Goal: Task Accomplishment & Management: Manage account settings

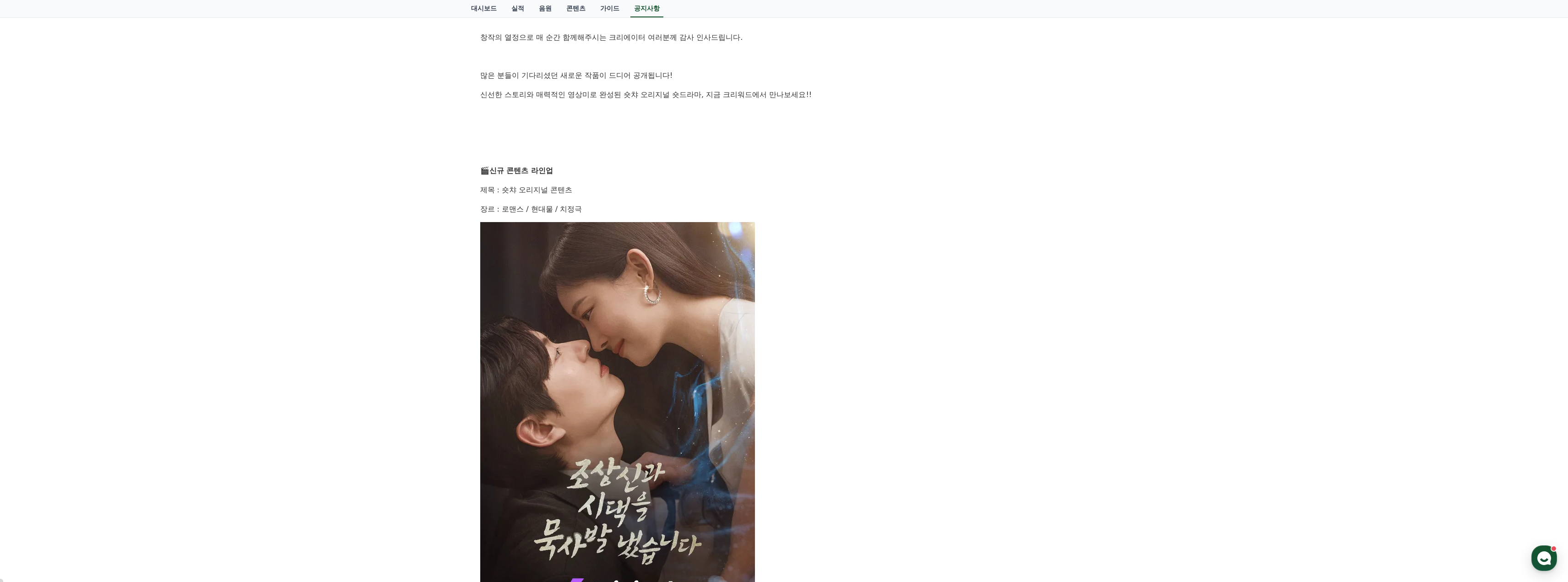
scroll to position [320, 0]
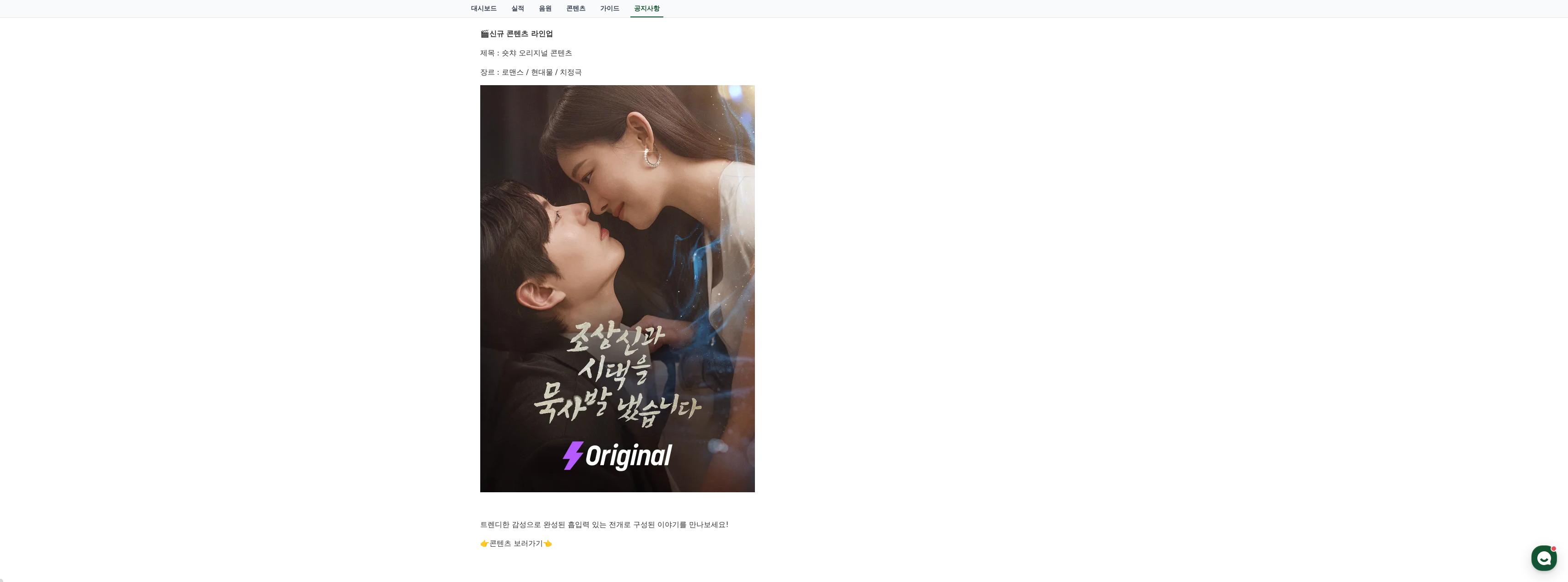
click at [618, 268] on img at bounding box center [617, 289] width 275 height 407
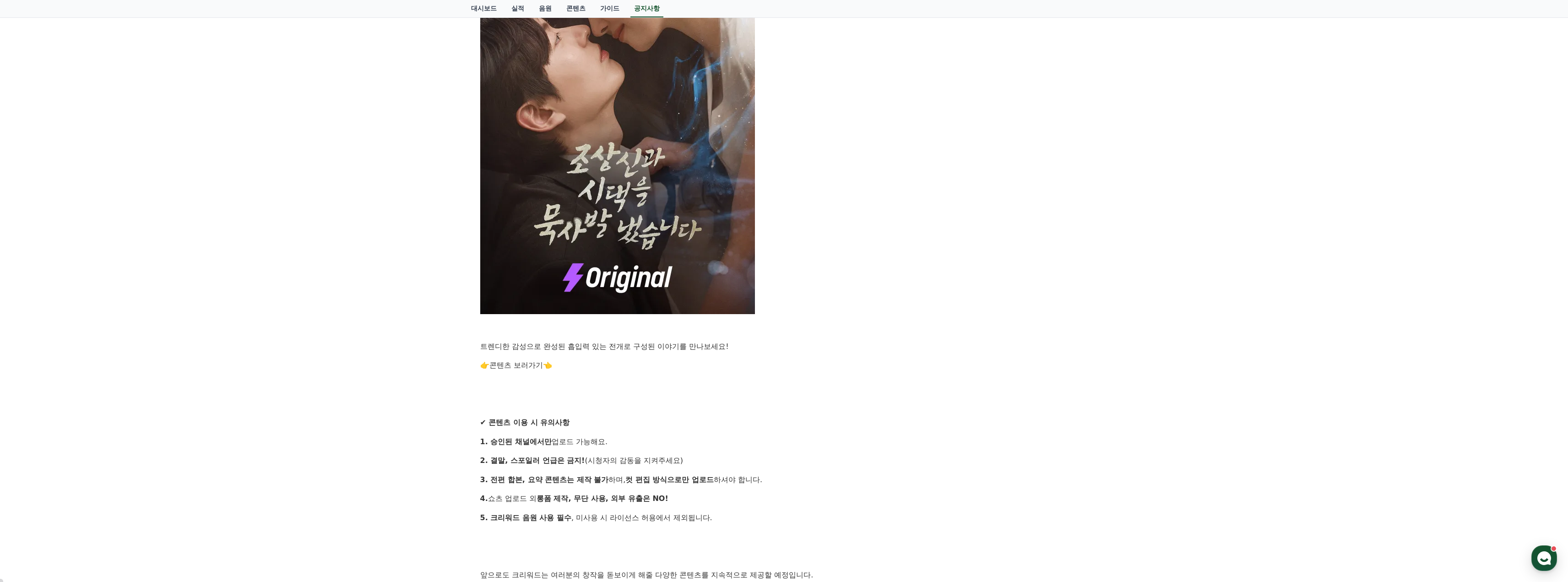
scroll to position [503, 0]
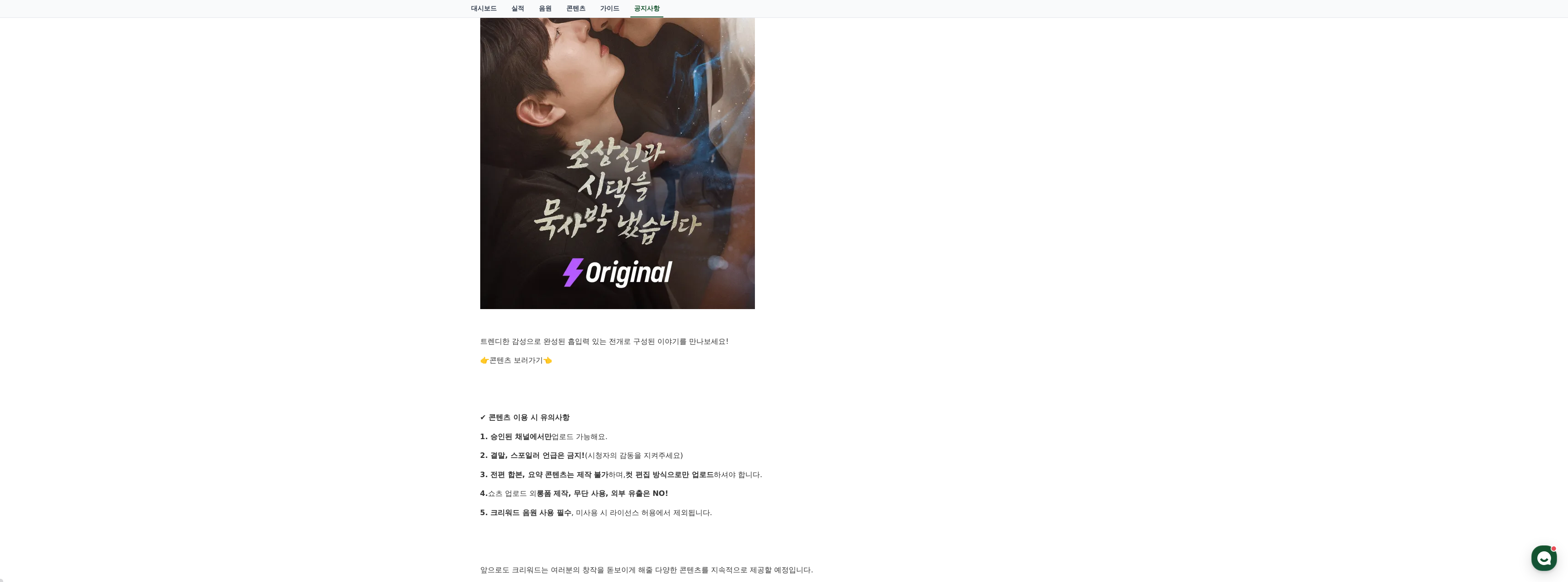
click at [517, 364] on link "콘텐츠 보러가기" at bounding box center [516, 360] width 54 height 9
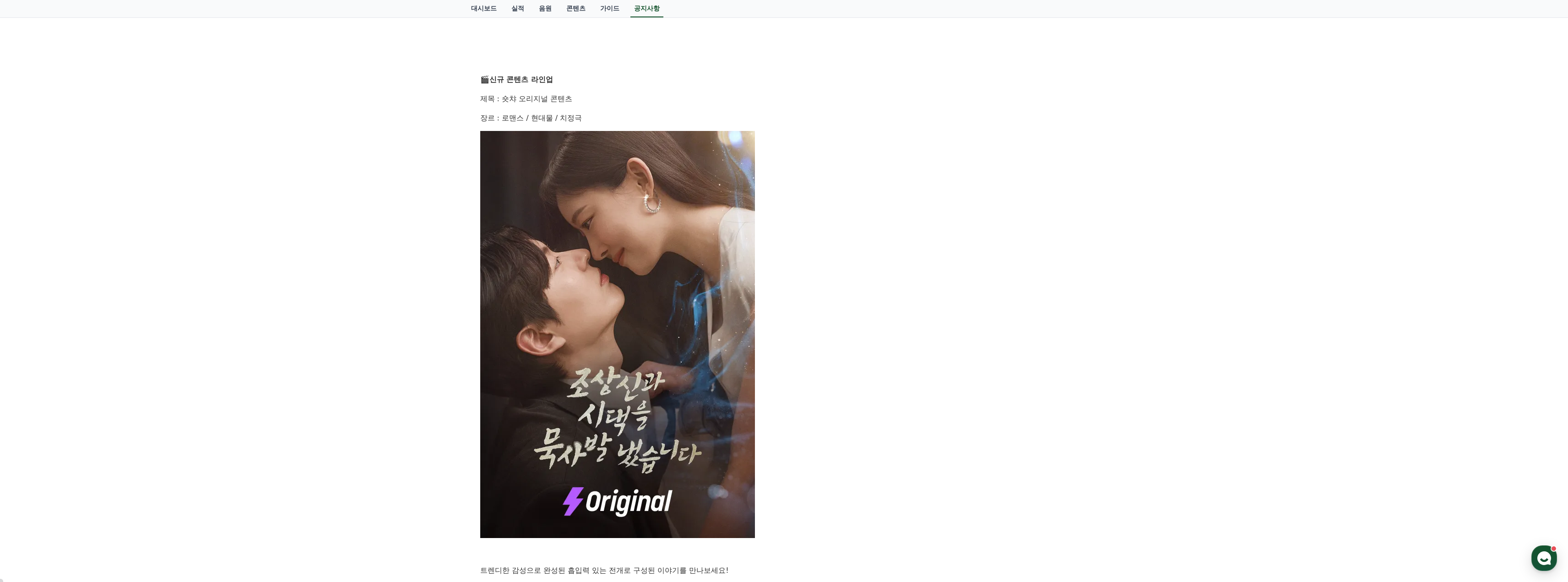
scroll to position [550, 0]
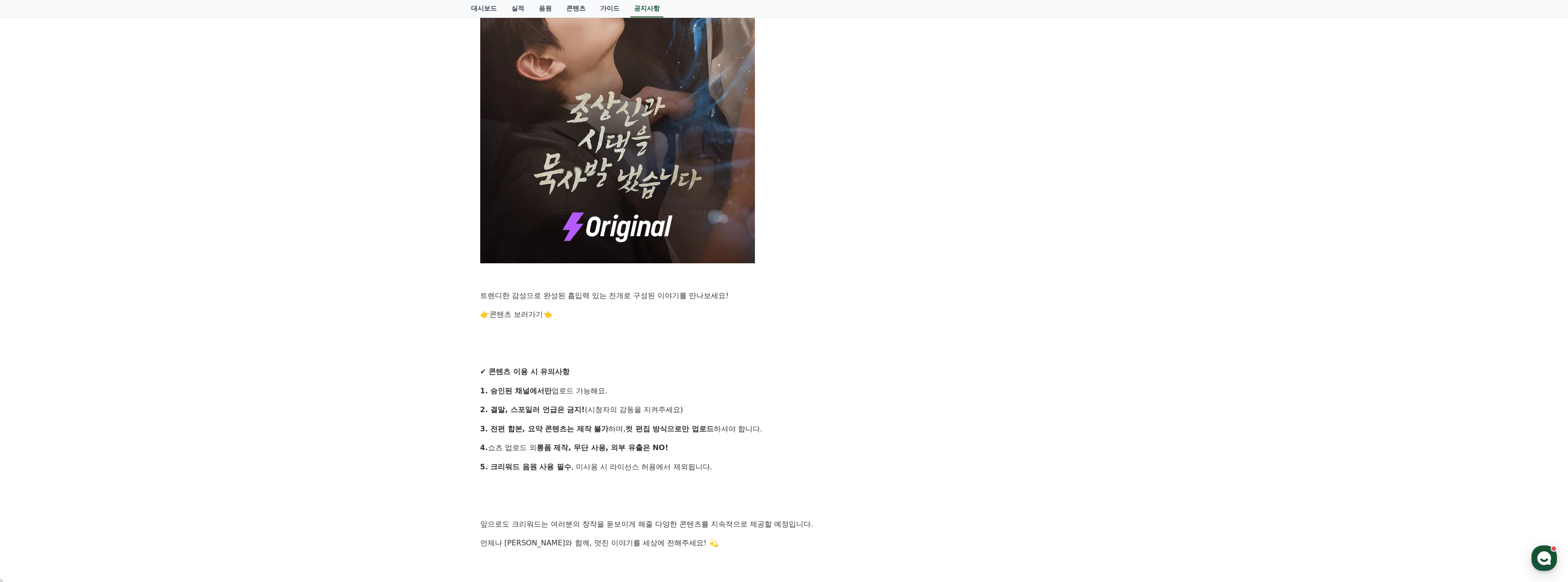
click at [511, 312] on link "콘텐츠 보러가기" at bounding box center [516, 314] width 54 height 9
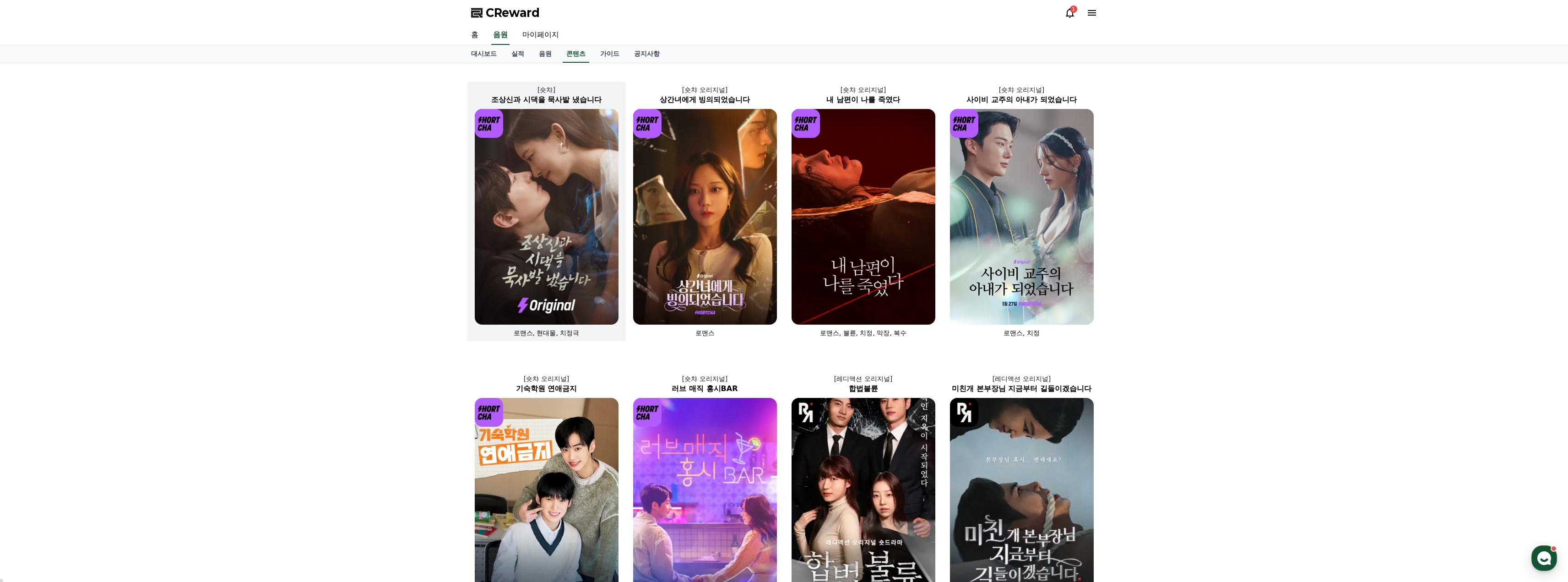
click at [527, 232] on img at bounding box center [547, 217] width 144 height 216
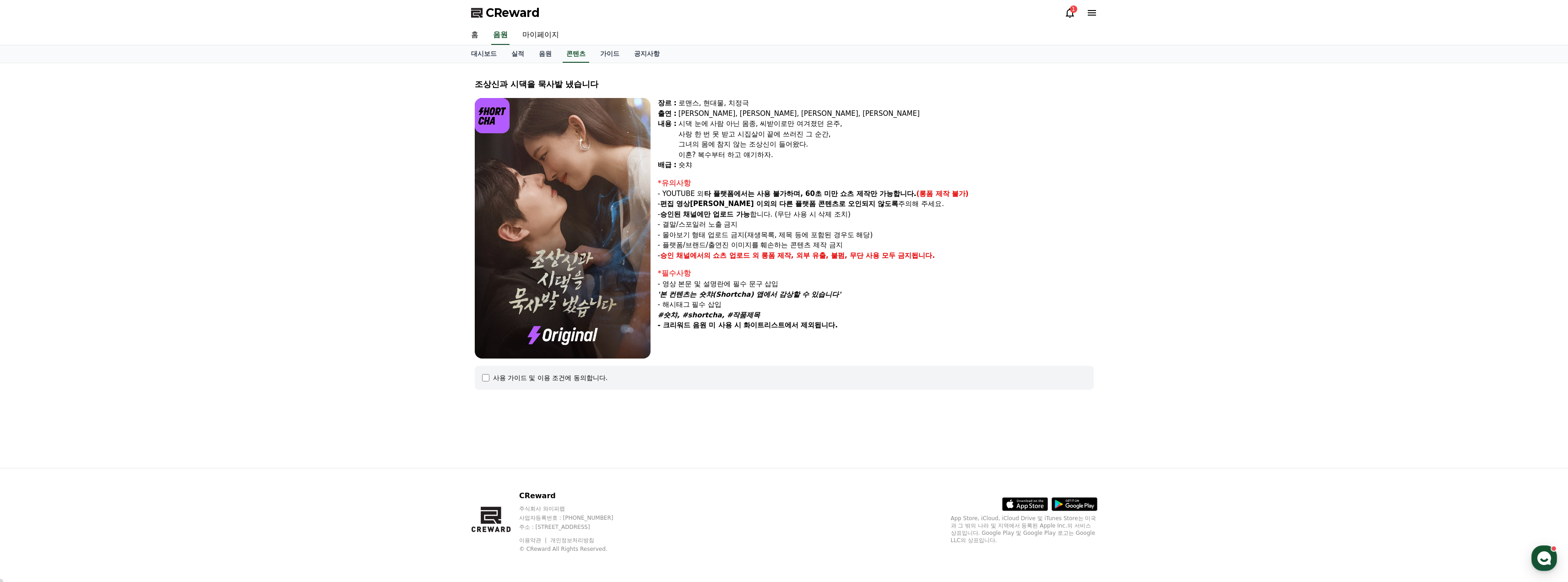
select select
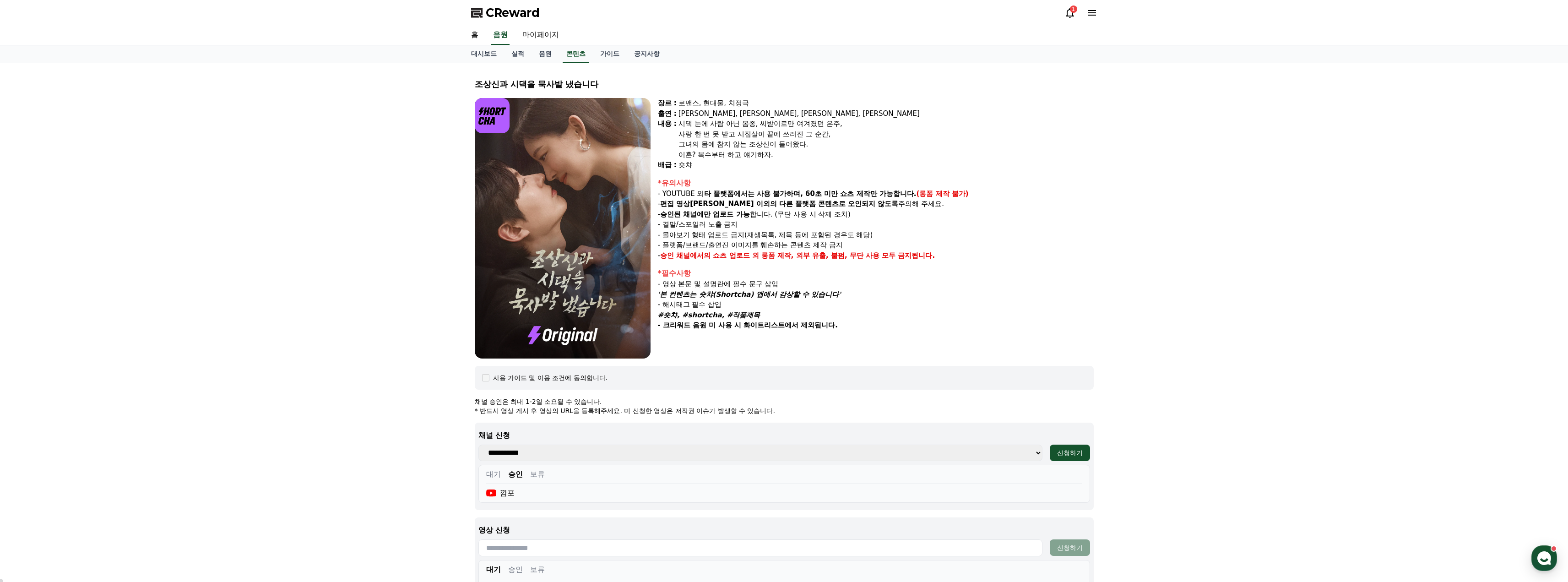
click at [1074, 10] on div "1" at bounding box center [1074, 9] width 7 height 7
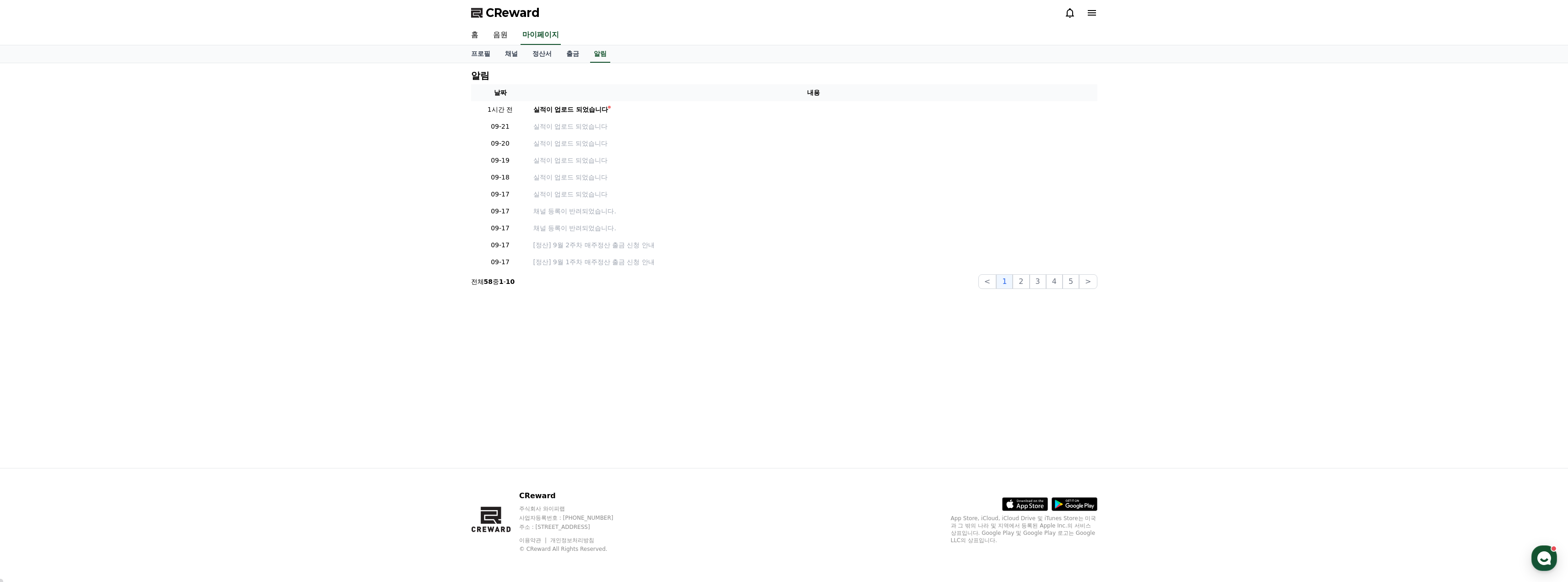
click at [1074, 10] on icon at bounding box center [1070, 13] width 11 height 11
click at [514, 55] on link "채널" at bounding box center [511, 54] width 27 height 18
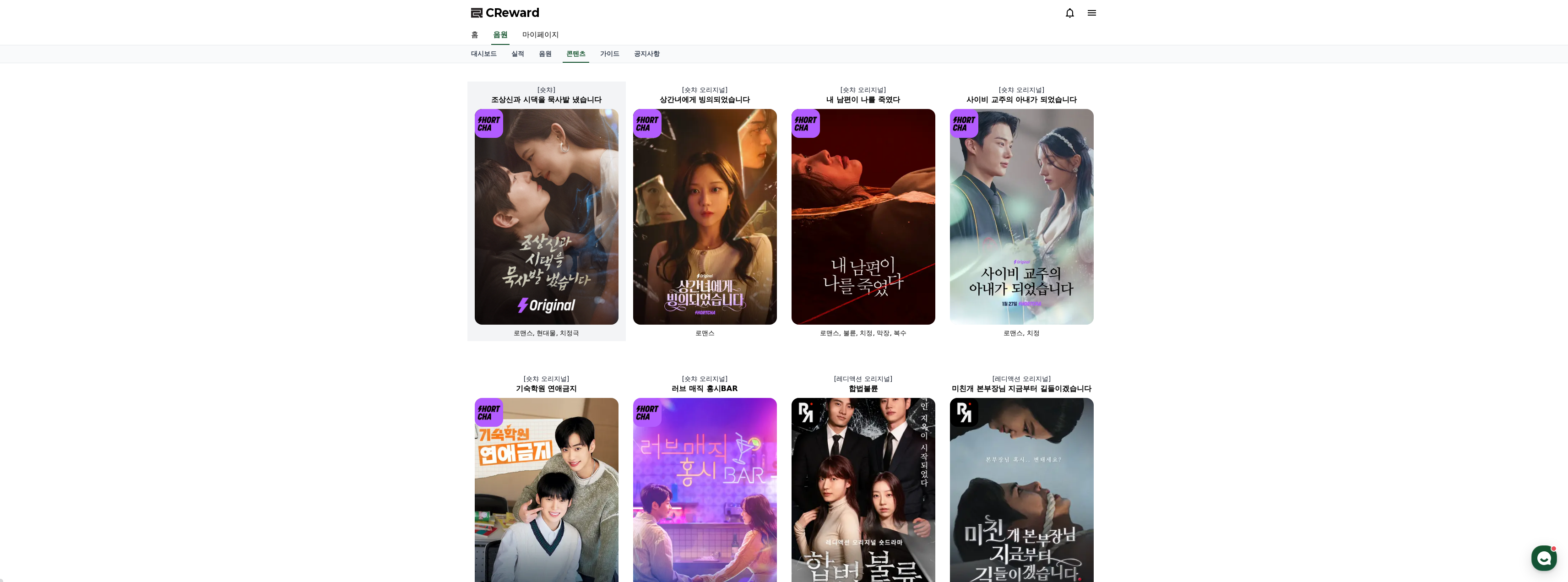
click at [556, 253] on img at bounding box center [547, 217] width 144 height 216
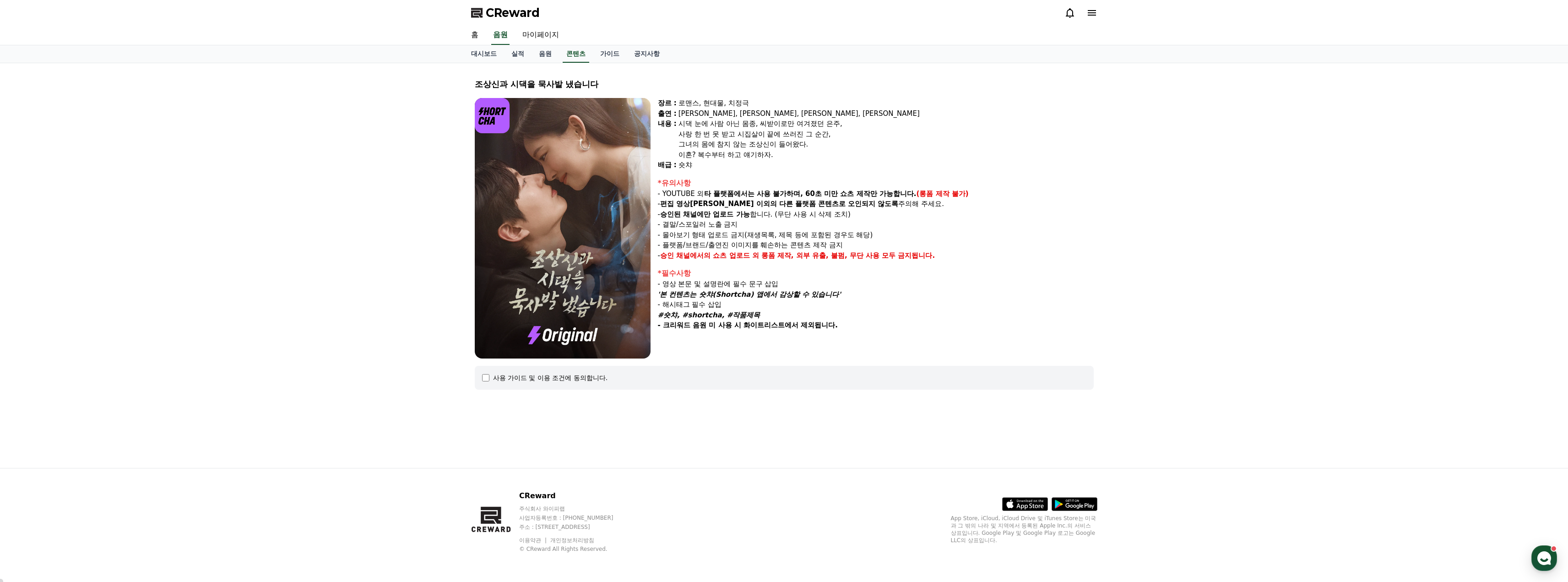
select select
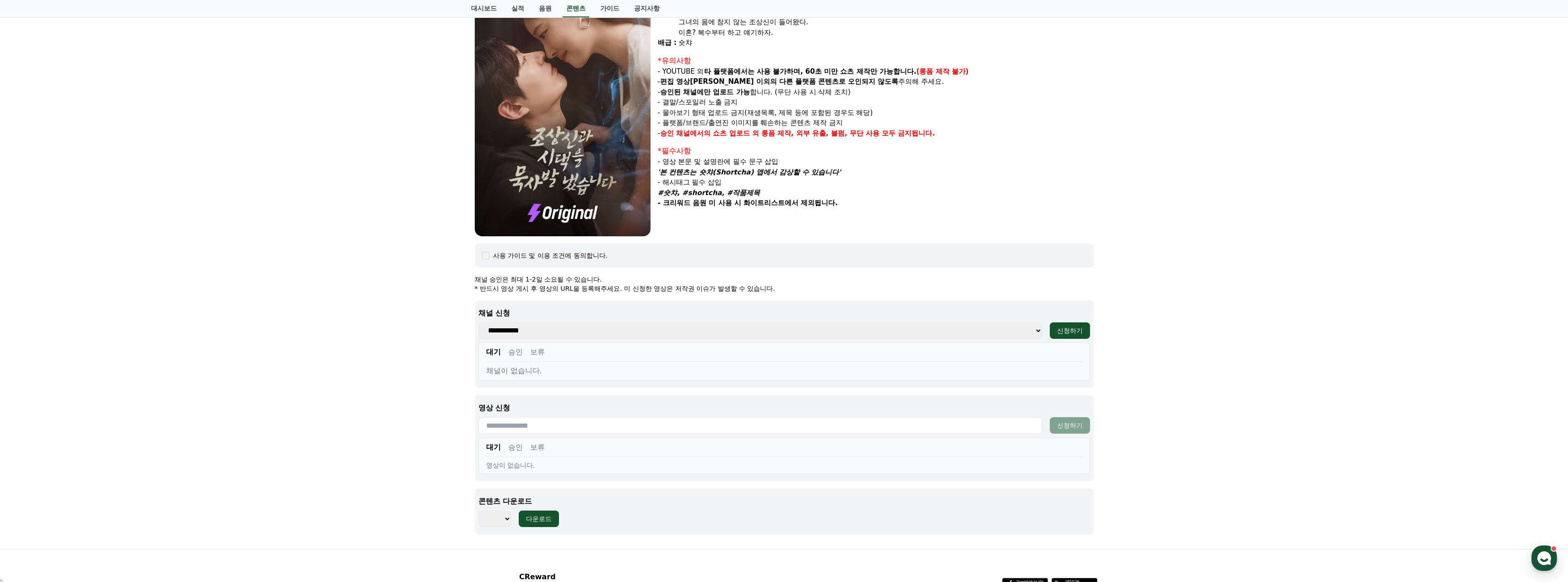
scroll to position [203, 0]
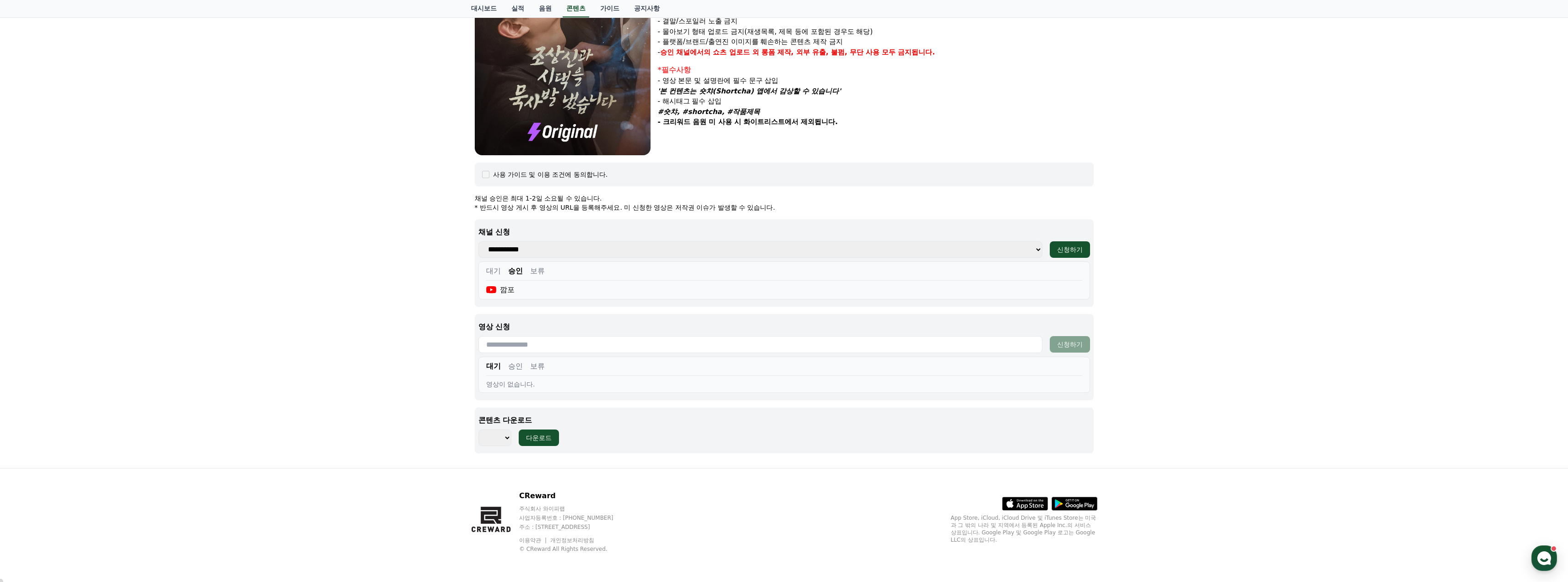
click at [527, 343] on input "text" at bounding box center [760, 345] width 564 height 17
paste input "**********"
type input "**********"
click at [1057, 345] on div "신청하기" at bounding box center [1070, 344] width 26 height 9
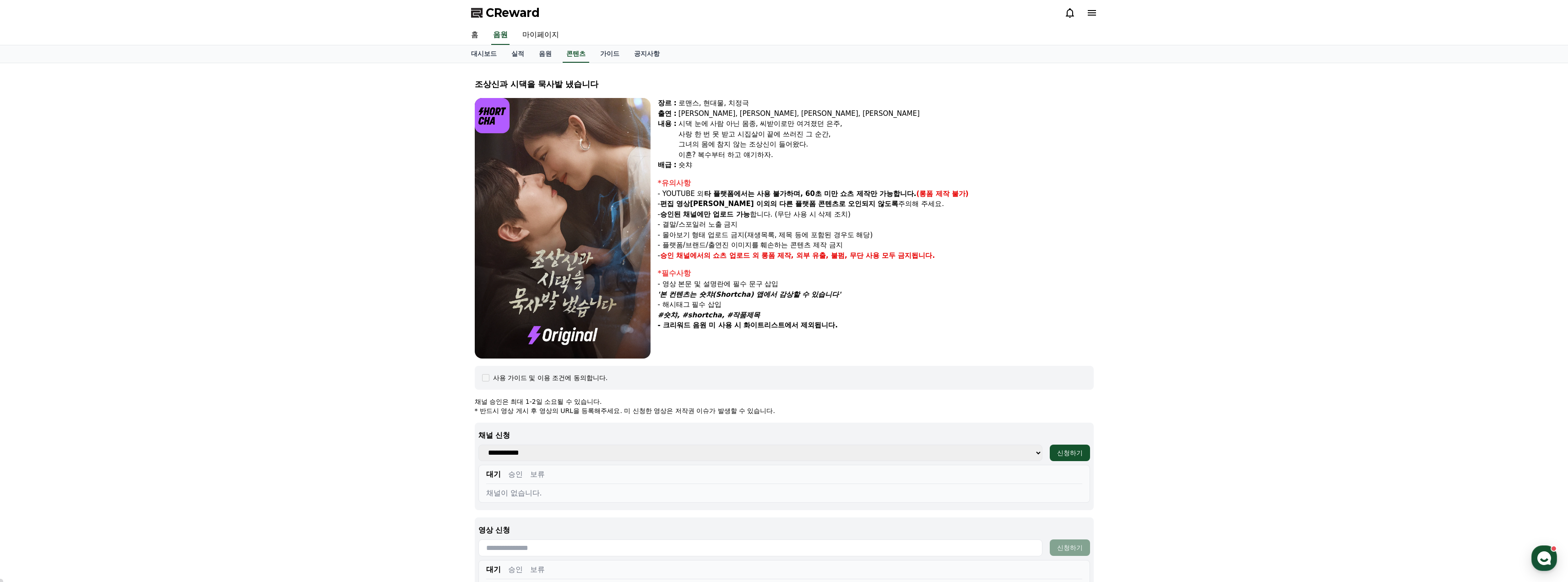
select select
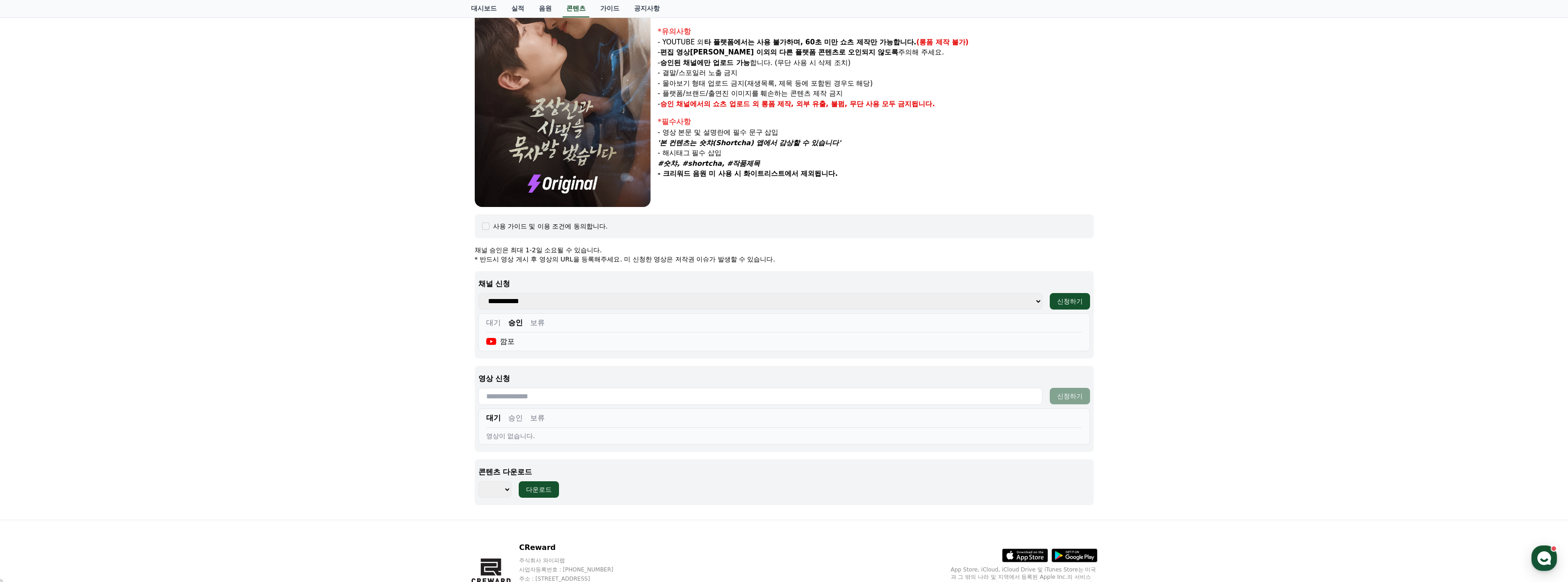
scroll to position [203, 0]
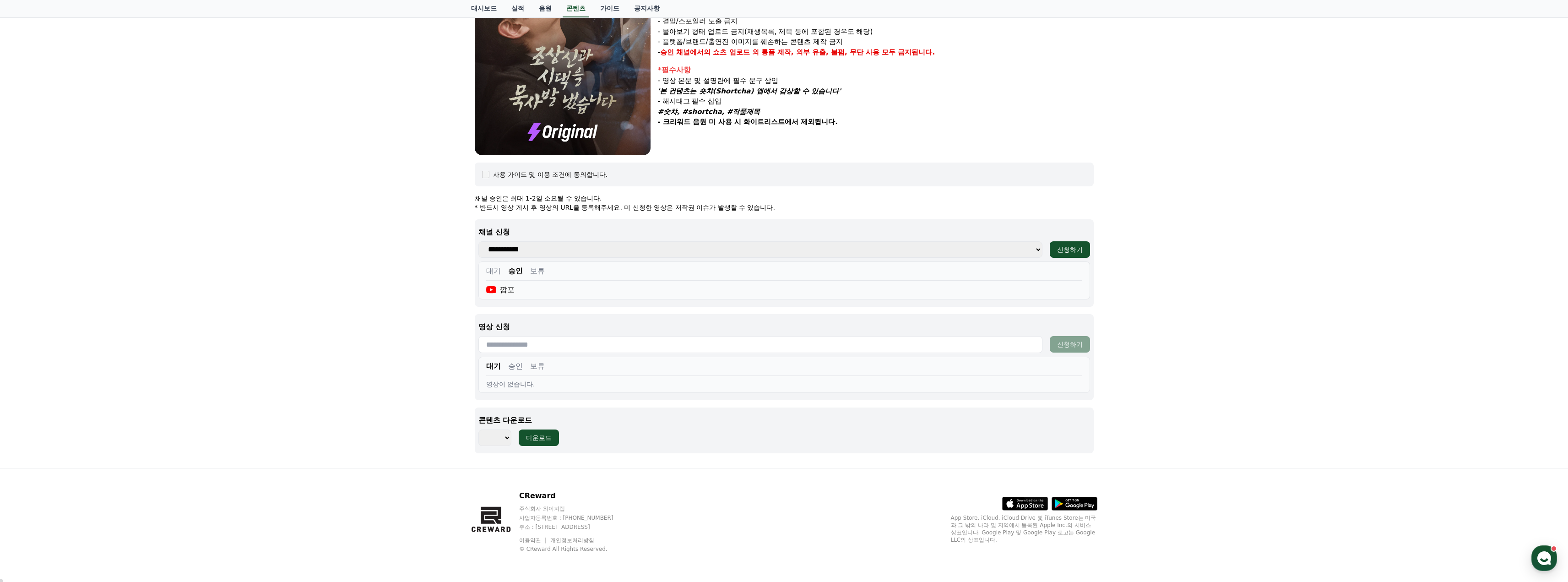
click at [515, 368] on button "승인" at bounding box center [516, 366] width 15 height 11
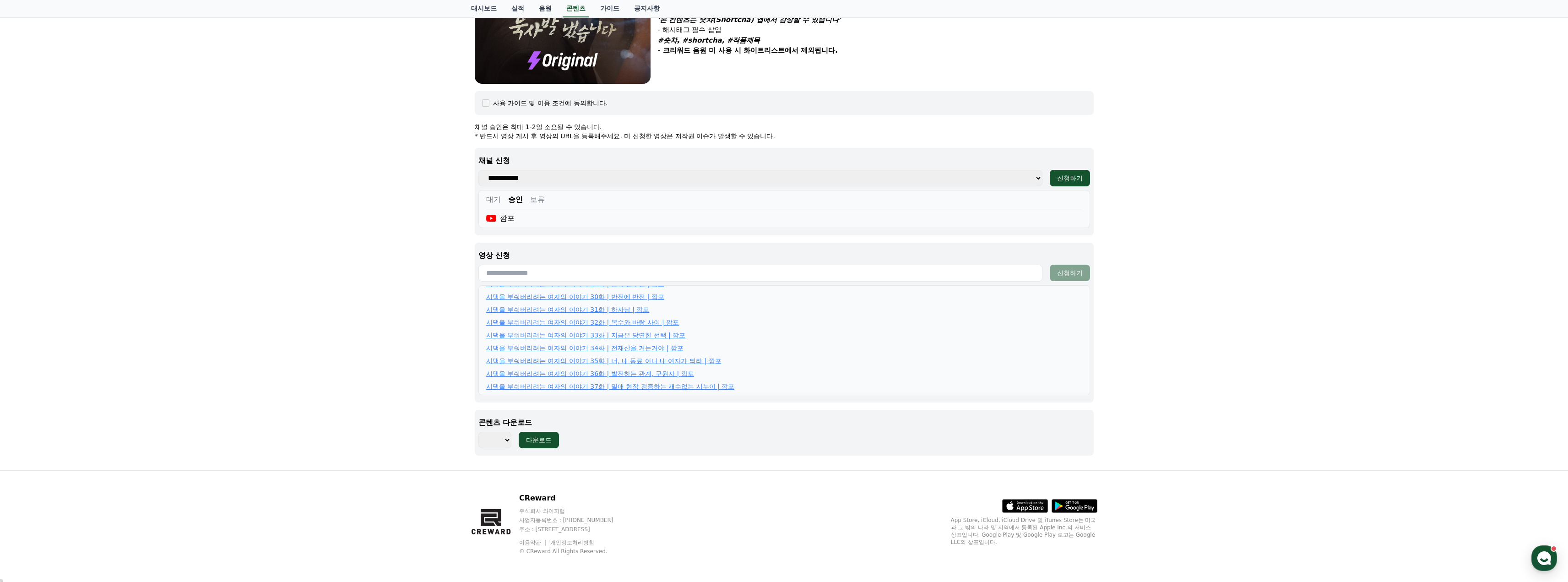
scroll to position [277, 0]
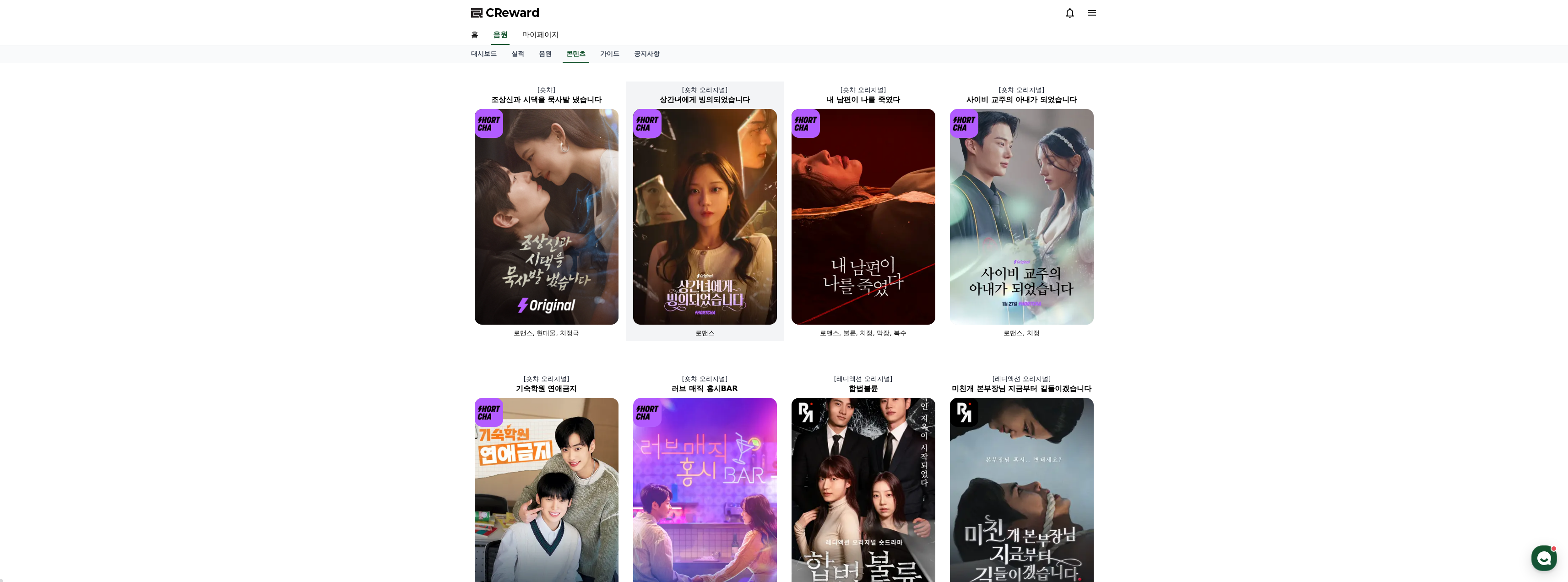
click at [704, 227] on img at bounding box center [705, 217] width 144 height 216
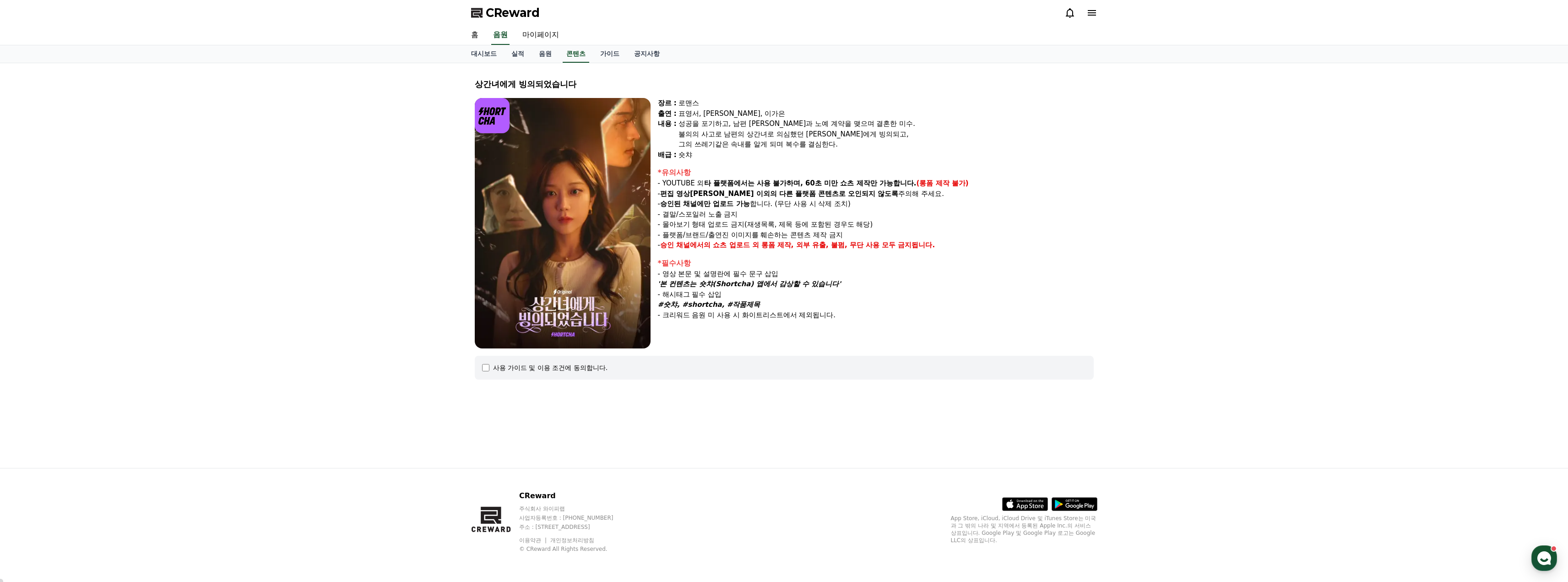
select select
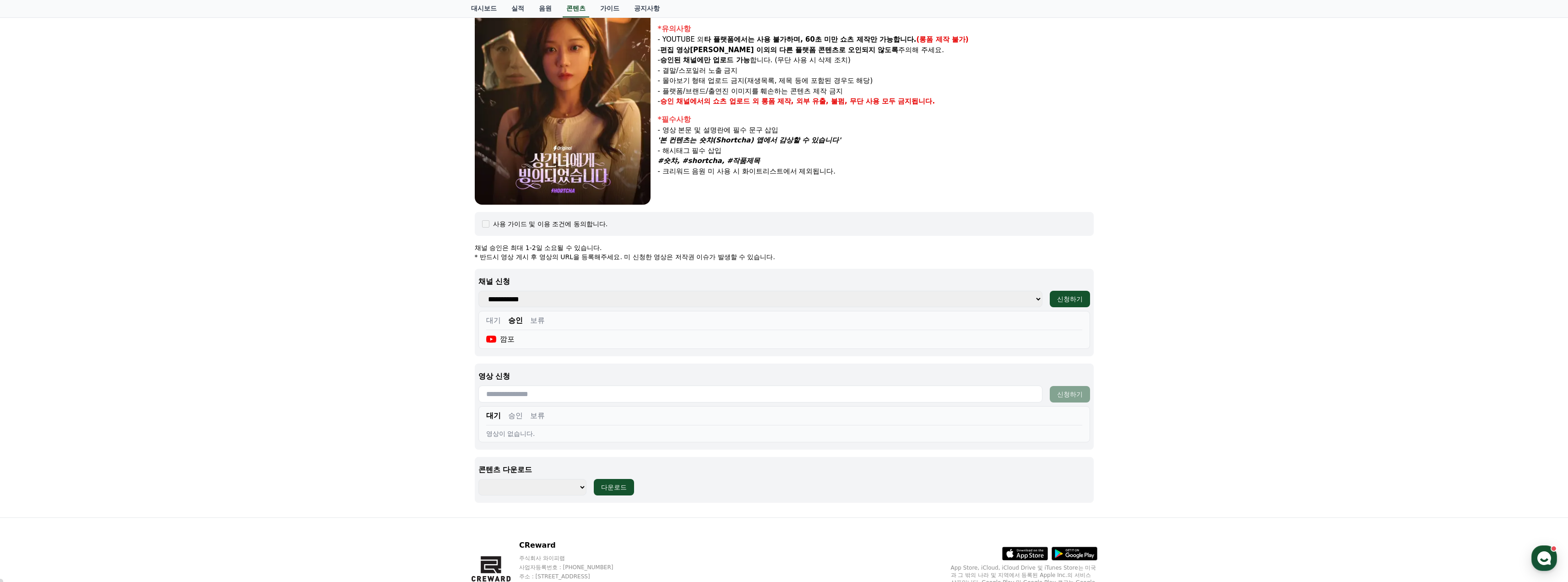
scroll to position [193, 0]
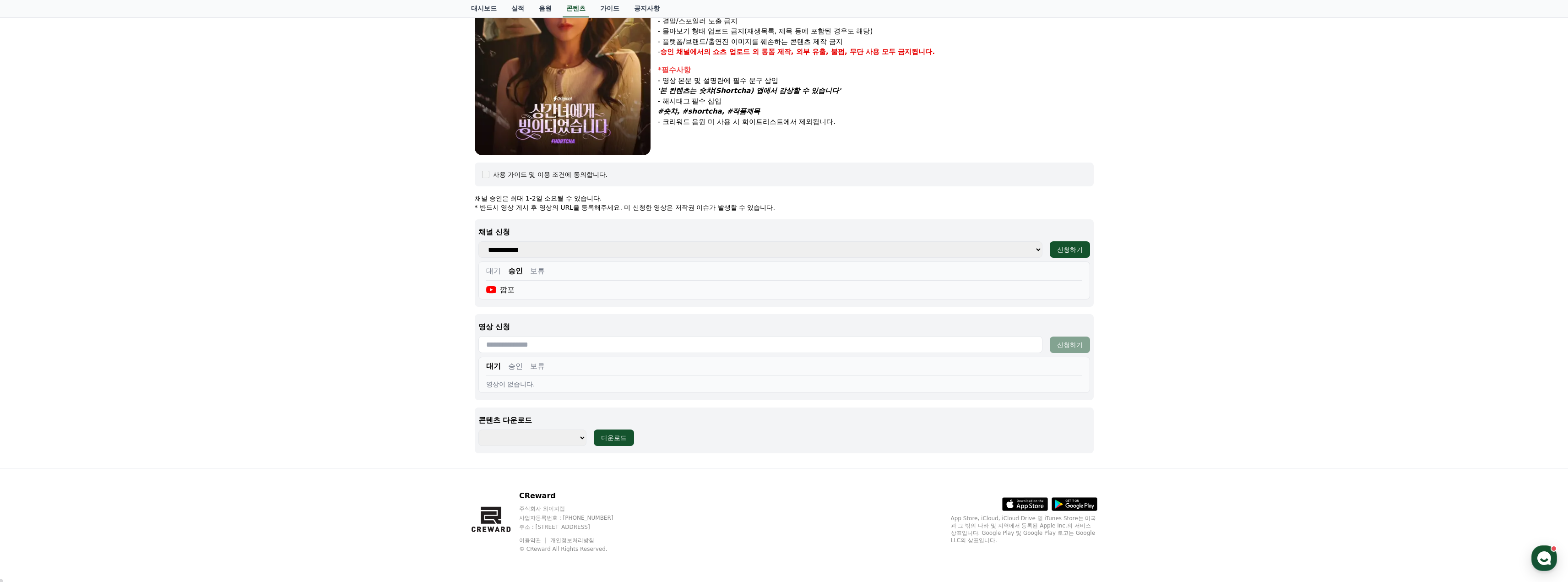
click at [515, 368] on button "승인" at bounding box center [516, 366] width 15 height 11
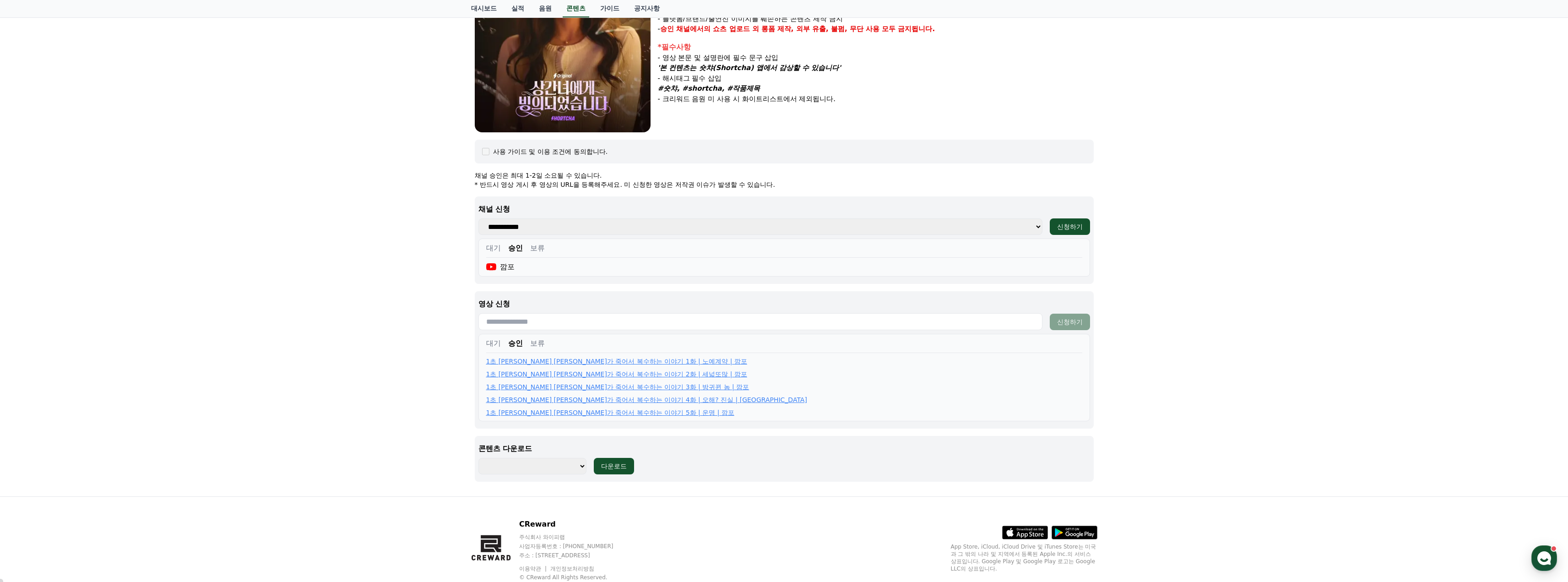
scroll to position [239, 0]
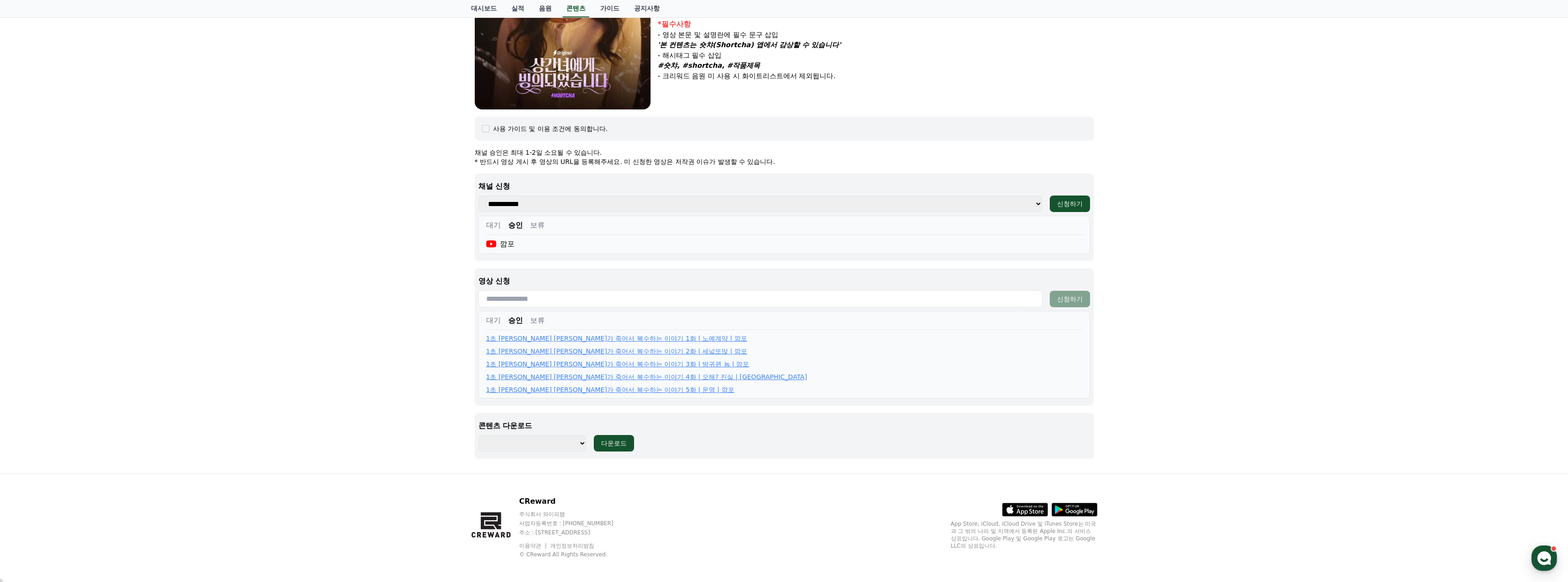
click at [534, 298] on input "text" at bounding box center [760, 299] width 564 height 17
click at [543, 207] on select "**********" at bounding box center [760, 203] width 564 height 16
click at [548, 200] on select "**********" at bounding box center [760, 203] width 564 height 16
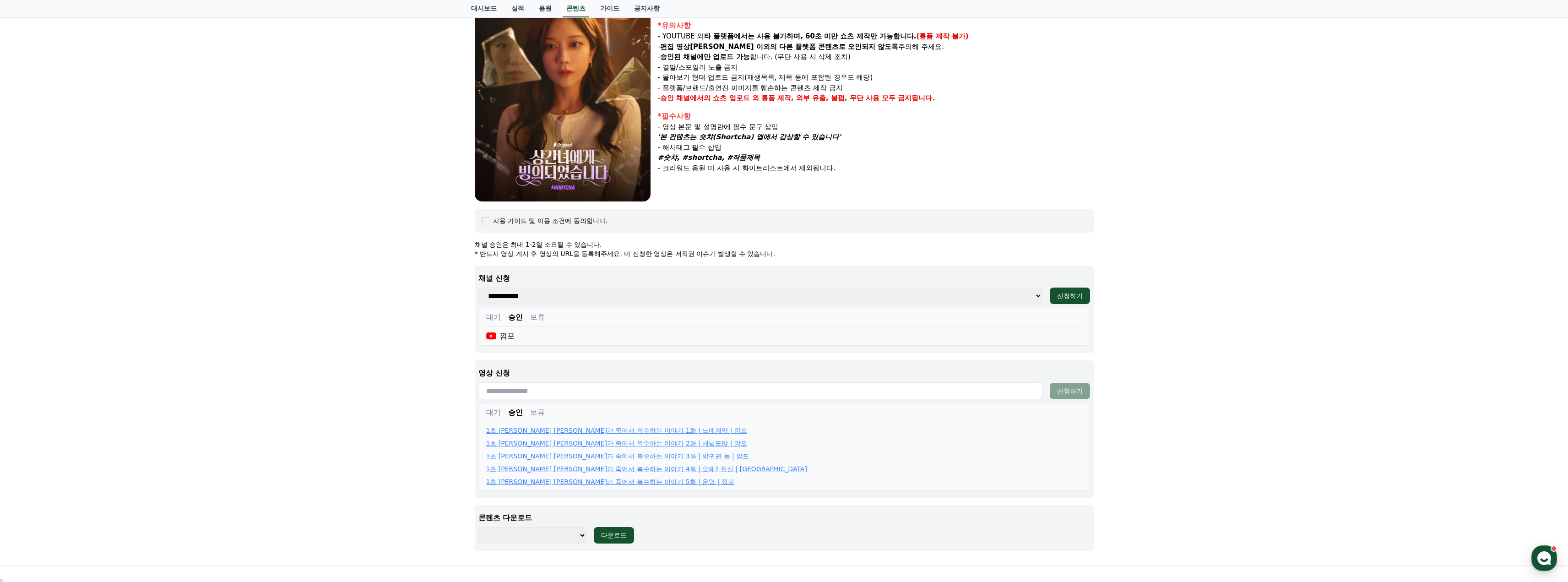
scroll to position [0, 0]
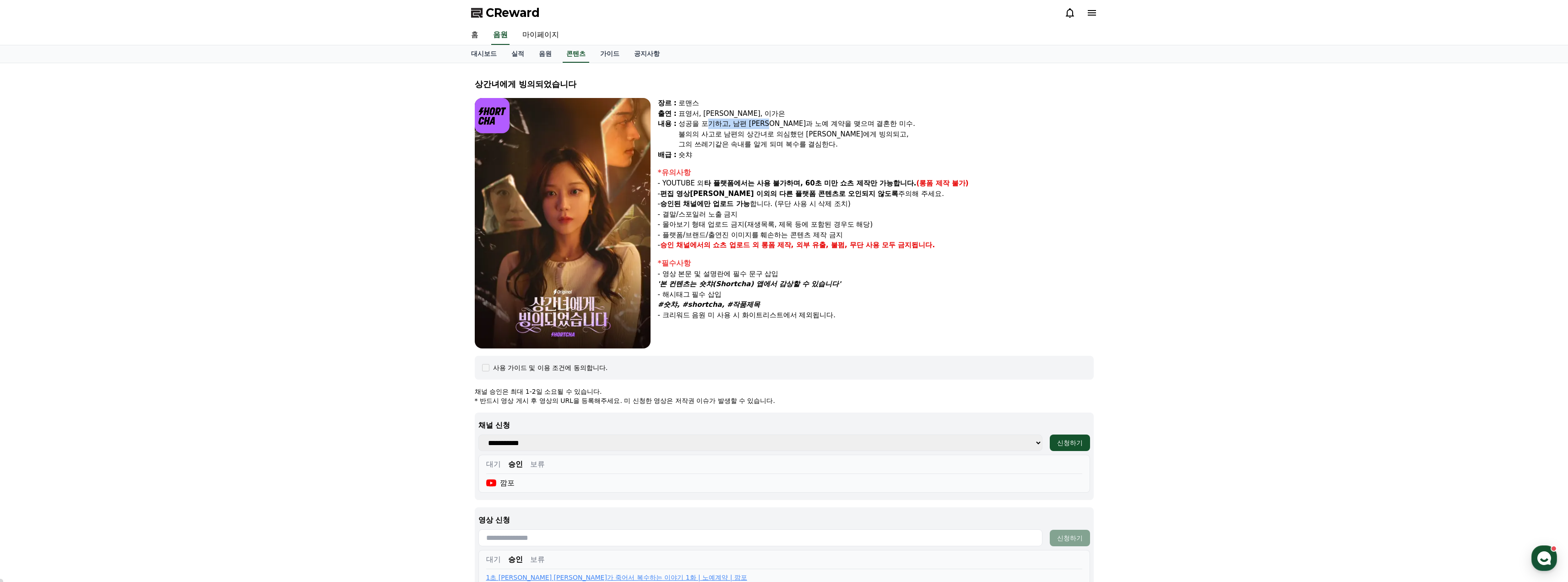
drag, startPoint x: 704, startPoint y: 124, endPoint x: 780, endPoint y: 121, distance: 76.1
click at [780, 121] on div "성공을 포기하고, 남편 수혁과 노예 계약을 맺으며 결혼한 미수." at bounding box center [886, 124] width 415 height 10
click at [760, 125] on div "성공을 포기하고, 남편 수혁과 노예 계약을 맺으며 결혼한 미수." at bounding box center [886, 124] width 415 height 10
drag, startPoint x: 810, startPoint y: 121, endPoint x: 886, endPoint y: 121, distance: 76.0
click at [886, 121] on div "성공을 포기하고, 남편 수혁과 노예 계약을 맺으며 결혼한 미수." at bounding box center [886, 124] width 415 height 10
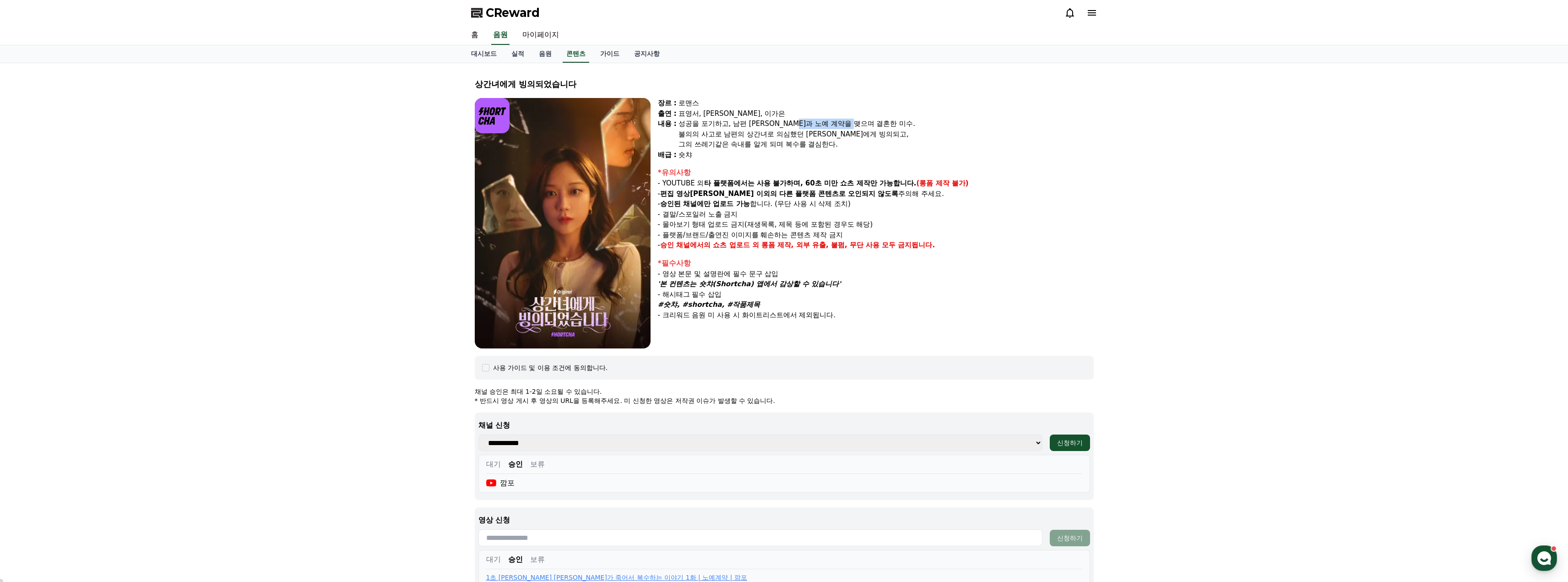
click at [842, 121] on div "성공을 포기하고, 남편 수혁과 노예 계약을 맺으며 결혼한 미수." at bounding box center [886, 124] width 415 height 10
drag, startPoint x: 707, startPoint y: 115, endPoint x: 768, endPoint y: 116, distance: 61.0
click at [768, 116] on div "표영서, 권혁현, 이가은" at bounding box center [886, 113] width 415 height 10
click at [722, 130] on div "불의의 사고로 남편의 상간녀로 의심했던 지안에게 빙의되고," at bounding box center [886, 134] width 415 height 10
drag, startPoint x: 718, startPoint y: 135, endPoint x: 841, endPoint y: 133, distance: 123.0
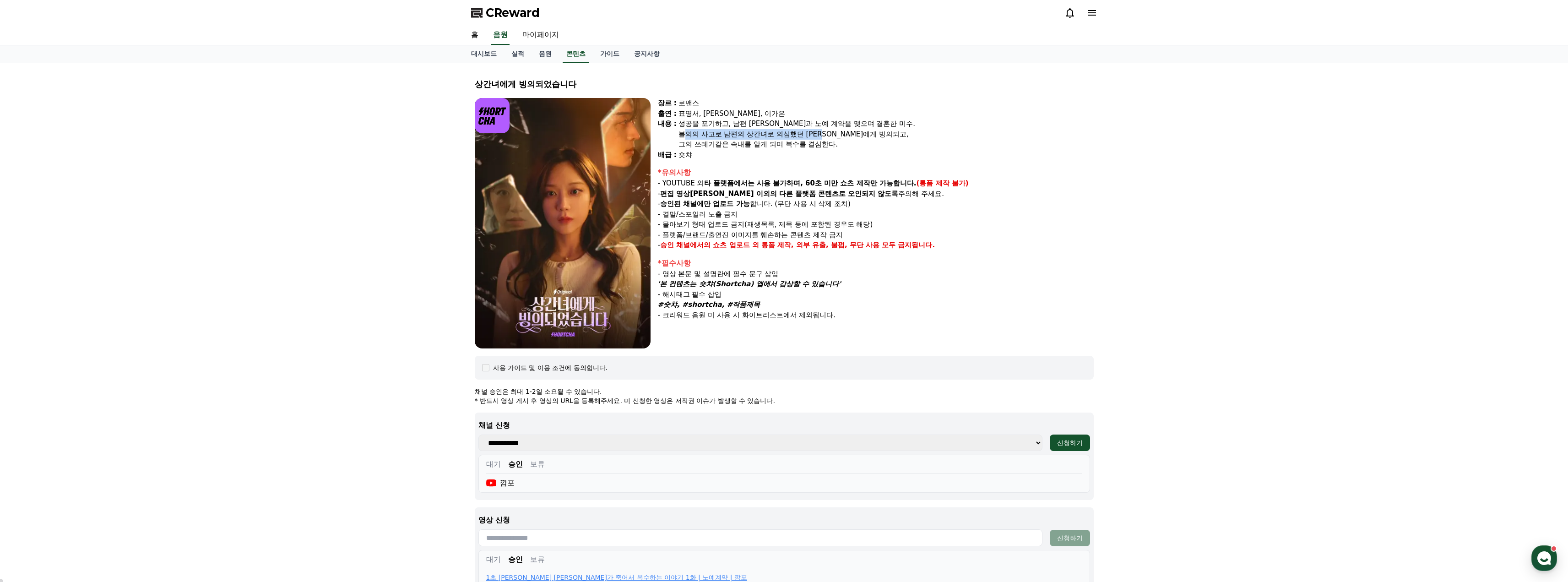
click at [841, 133] on div "불의의 사고로 남편의 상간녀로 의심했던 지안에게 빙의되고," at bounding box center [886, 134] width 415 height 10
drag, startPoint x: 839, startPoint y: 133, endPoint x: 789, endPoint y: 131, distance: 50.0
click at [839, 133] on div "불의의 사고로 남편의 상간녀로 의심했던 지안에게 빙의되고," at bounding box center [886, 134] width 415 height 10
click at [789, 131] on div "불의의 사고로 남편의 상간녀로 의심했던 지안에게 빙의되고," at bounding box center [886, 134] width 415 height 10
click at [811, 134] on div "불의의 사고로 남편의 상간녀로 의심했던 지안에게 빙의되고," at bounding box center [886, 134] width 415 height 10
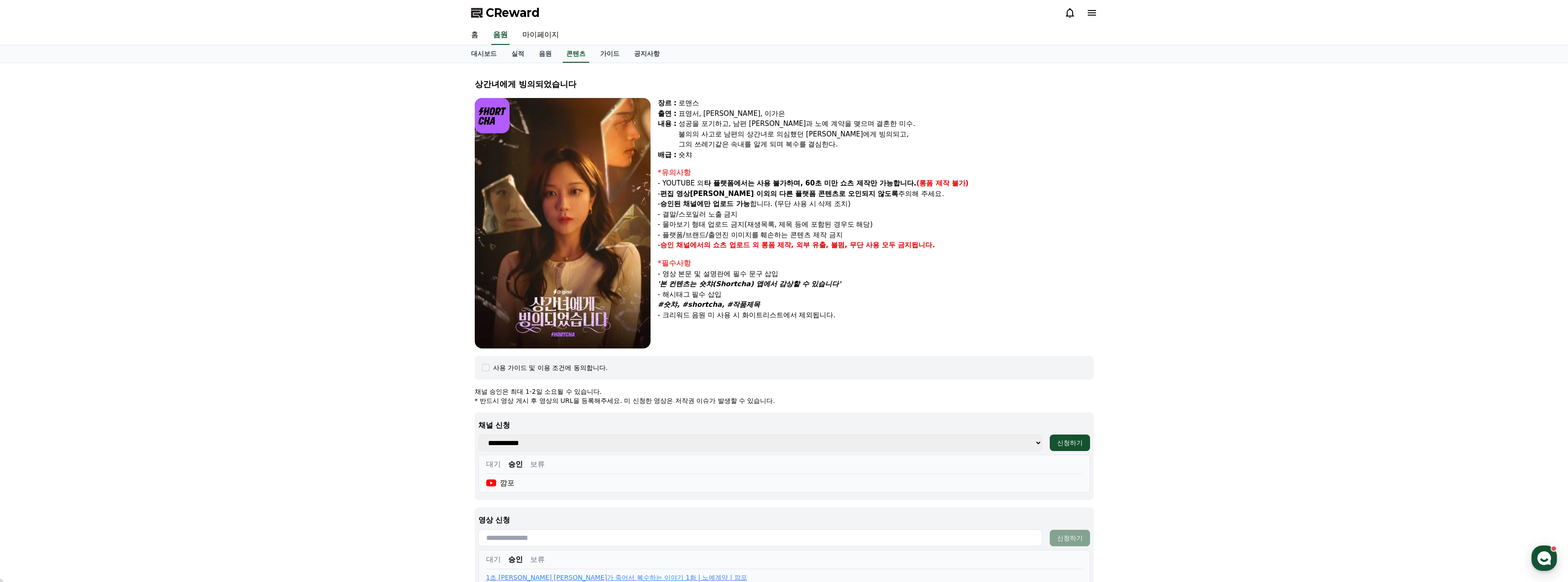
click at [801, 134] on div "불의의 사고로 남편의 상간녀로 의심했던 지안에게 빙의되고," at bounding box center [886, 134] width 415 height 10
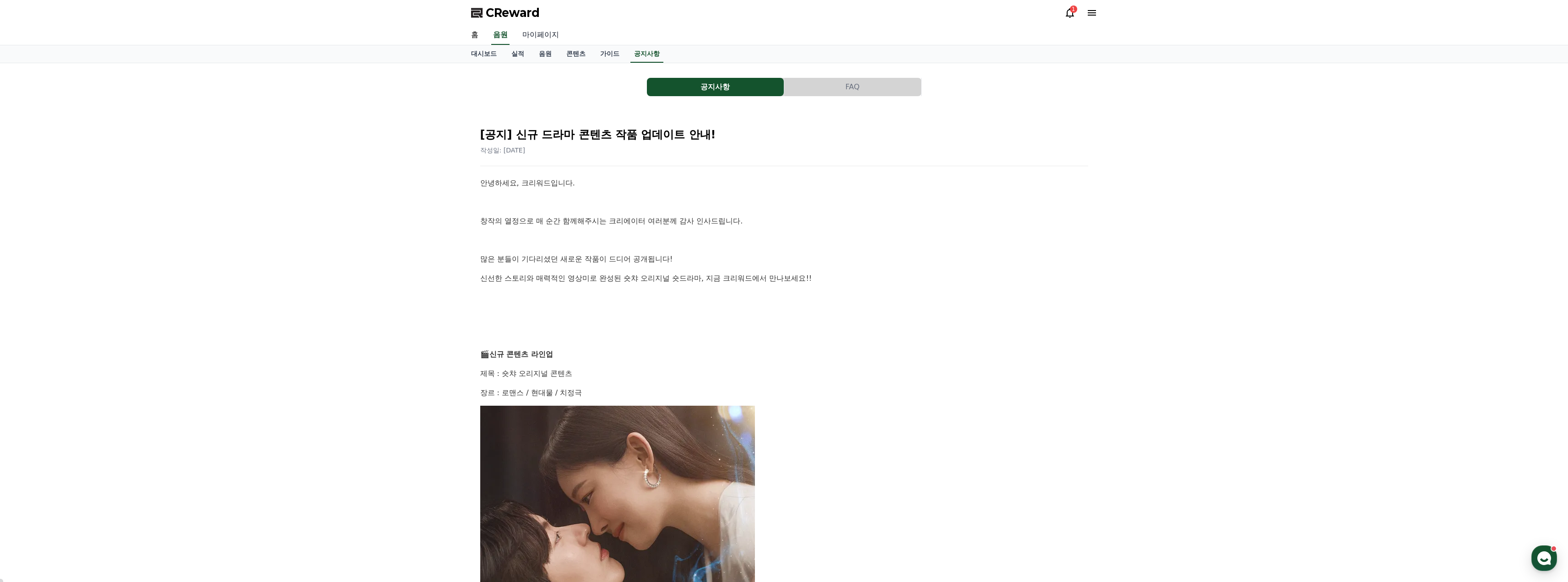
click at [535, 35] on link "마이페이지" at bounding box center [541, 35] width 51 height 19
select select "**********"
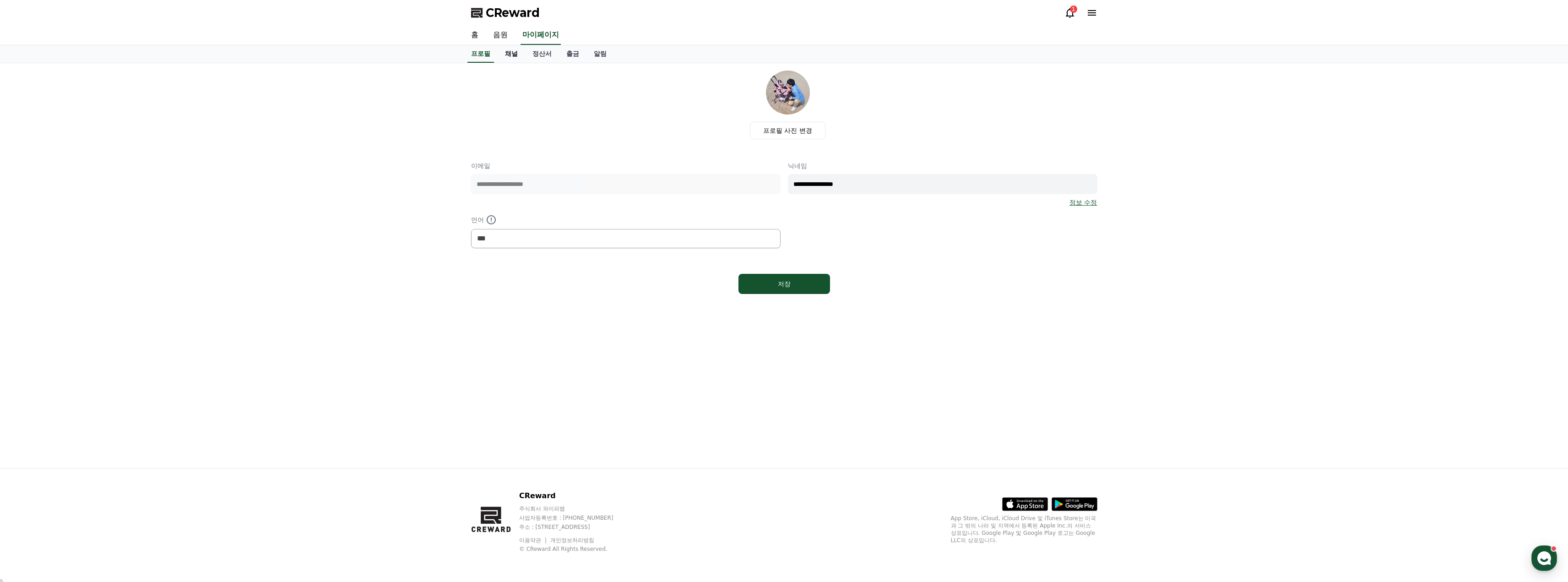
click at [513, 54] on link "채널" at bounding box center [511, 54] width 27 height 18
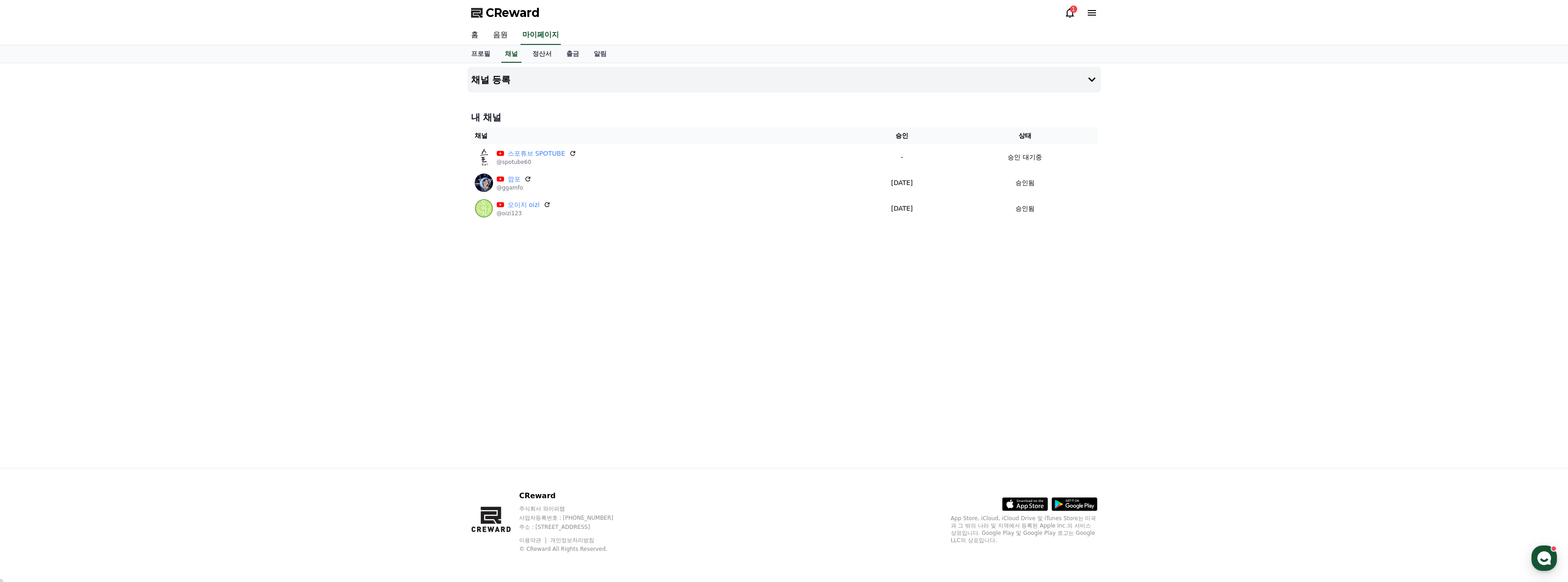
click at [1074, 14] on icon at bounding box center [1070, 13] width 11 height 11
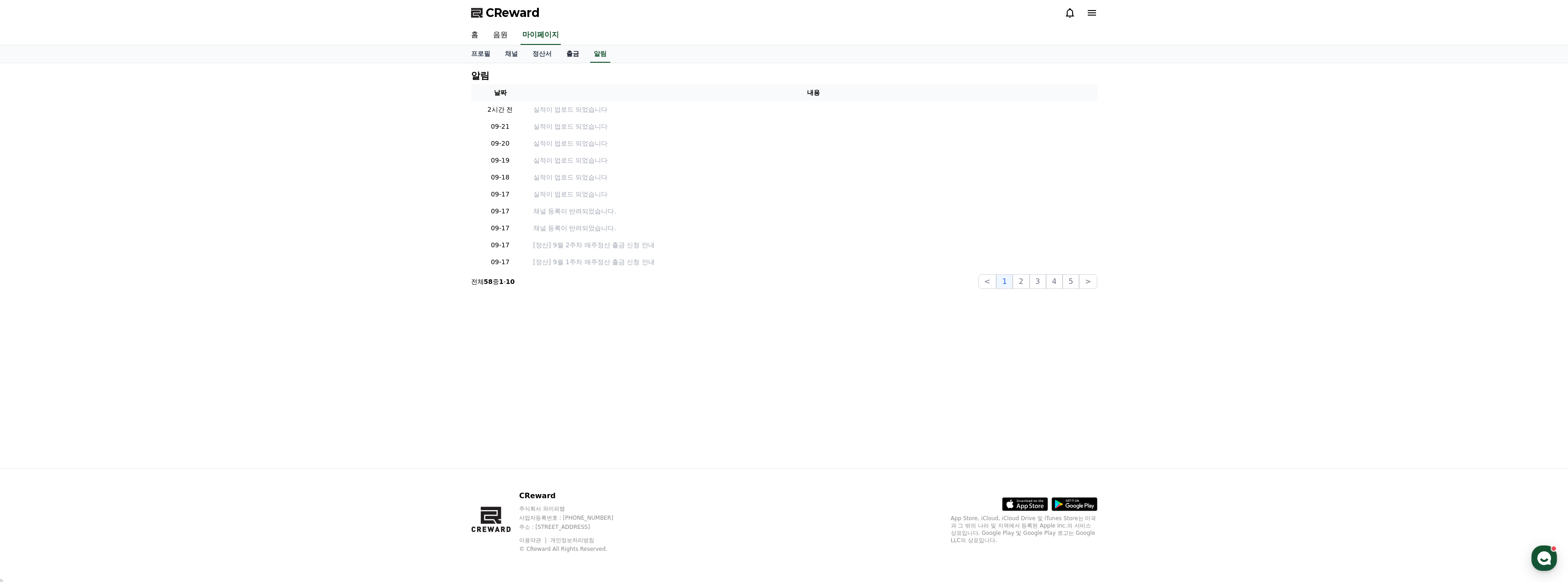
click at [570, 55] on link "출금" at bounding box center [572, 54] width 27 height 18
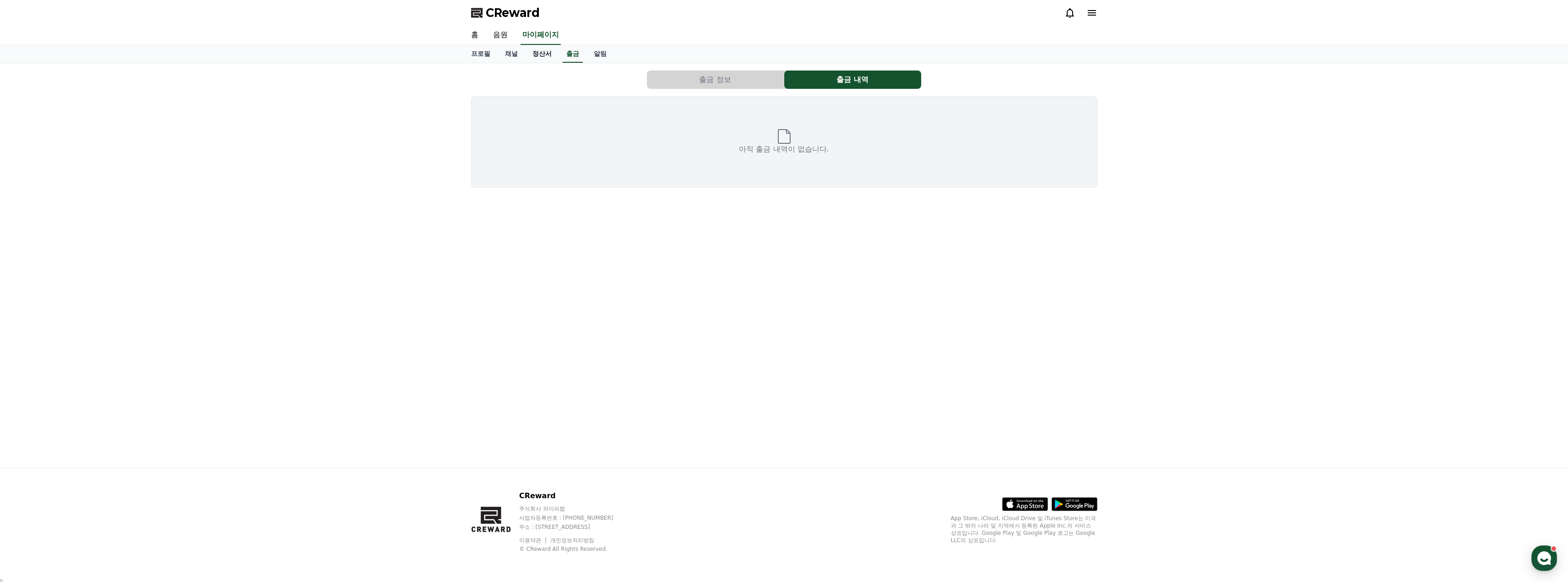
click at [545, 54] on link "정산서" at bounding box center [542, 54] width 34 height 18
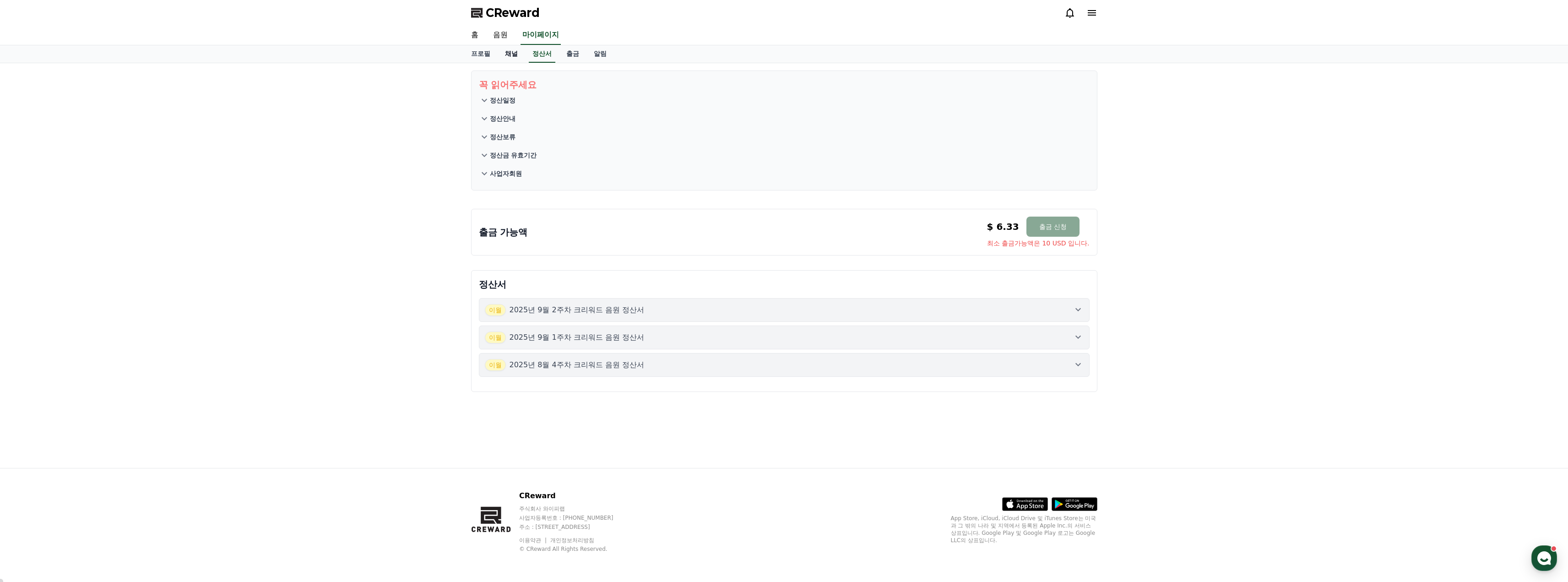
click at [516, 55] on link "채널" at bounding box center [511, 54] width 27 height 18
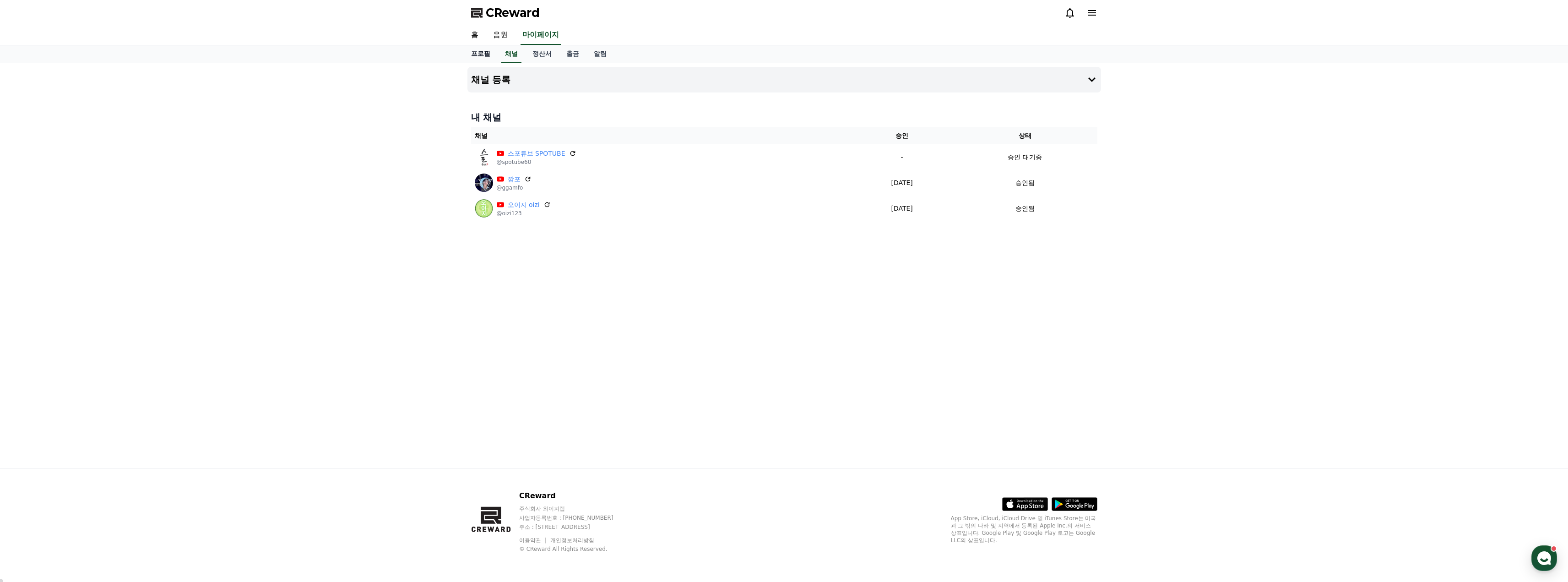
click at [487, 54] on link "프로필" at bounding box center [481, 54] width 34 height 18
select select "**********"
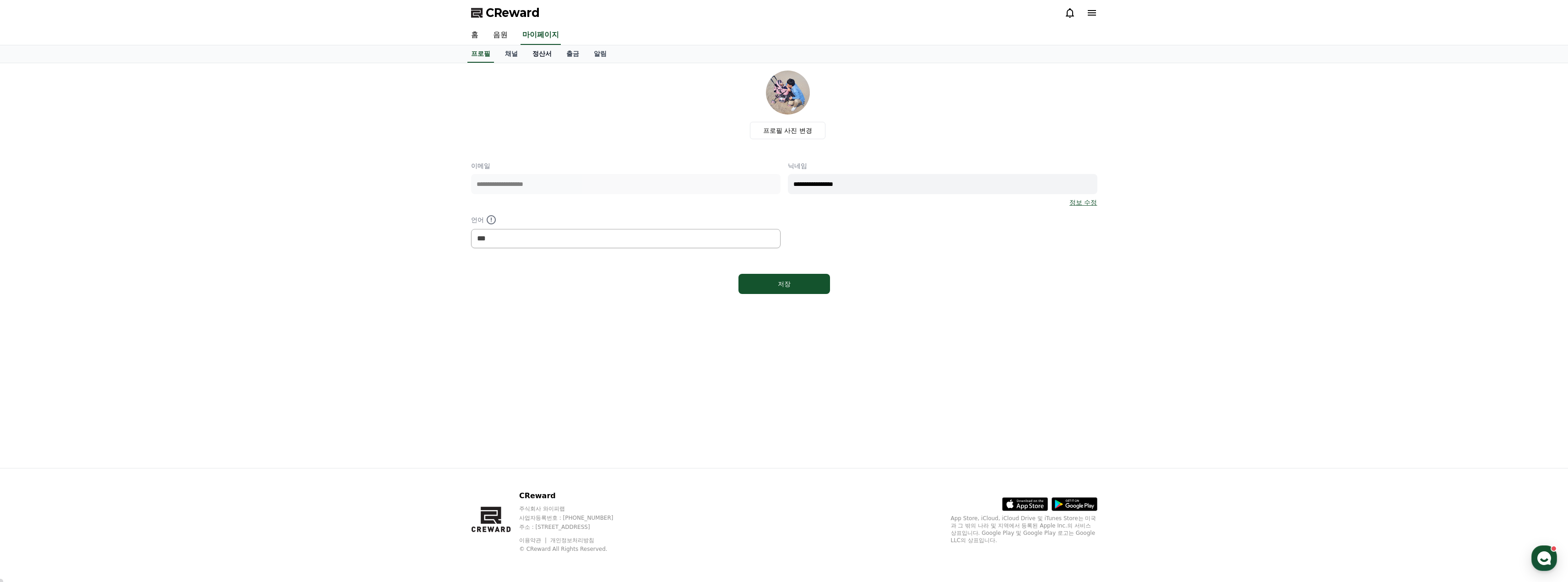
click at [534, 56] on link "정산서" at bounding box center [542, 54] width 34 height 18
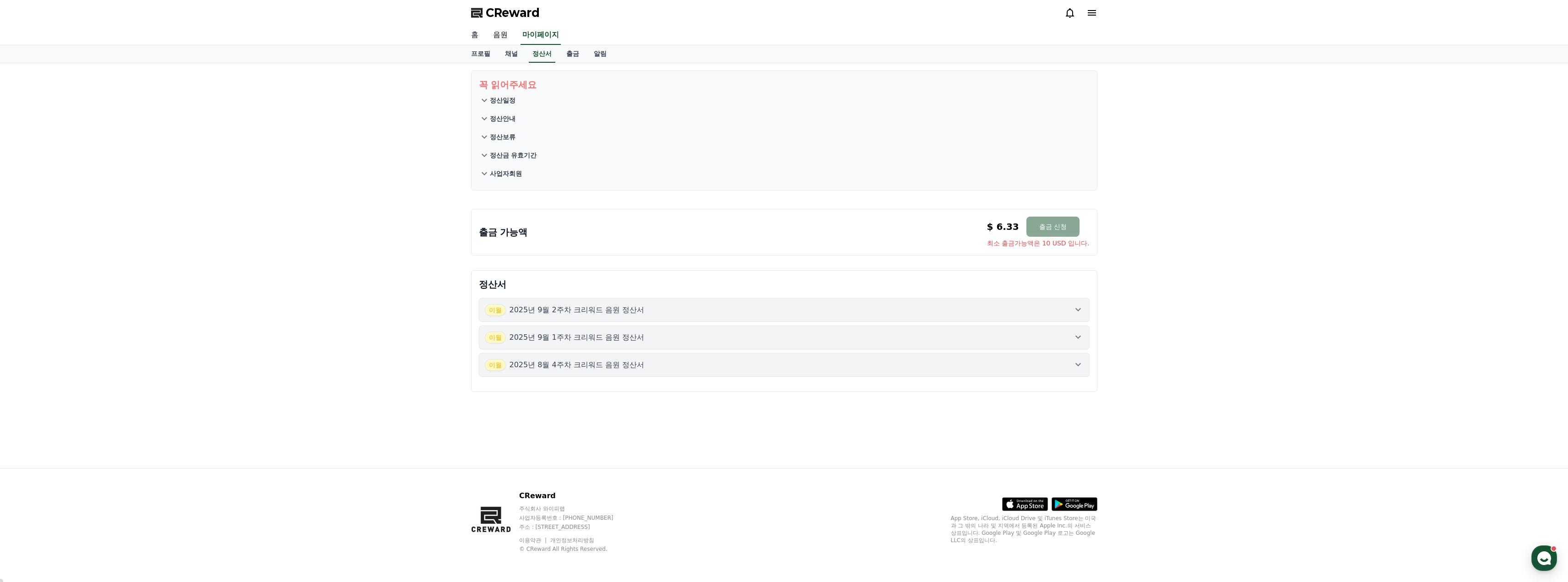
click at [469, 32] on link "홈" at bounding box center [475, 35] width 22 height 19
